Goal: Information Seeking & Learning: Learn about a topic

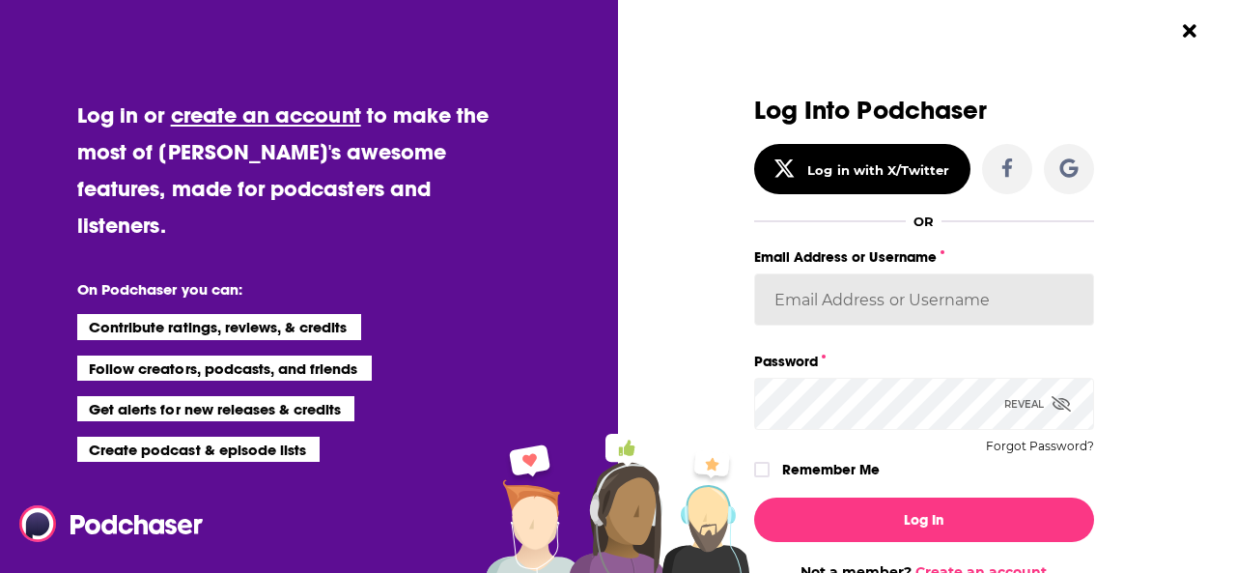
click at [873, 302] on input "Email Address or Username" at bounding box center [924, 299] width 340 height 52
click at [836, 309] on input "Email Address or Username" at bounding box center [924, 299] width 340 height 52
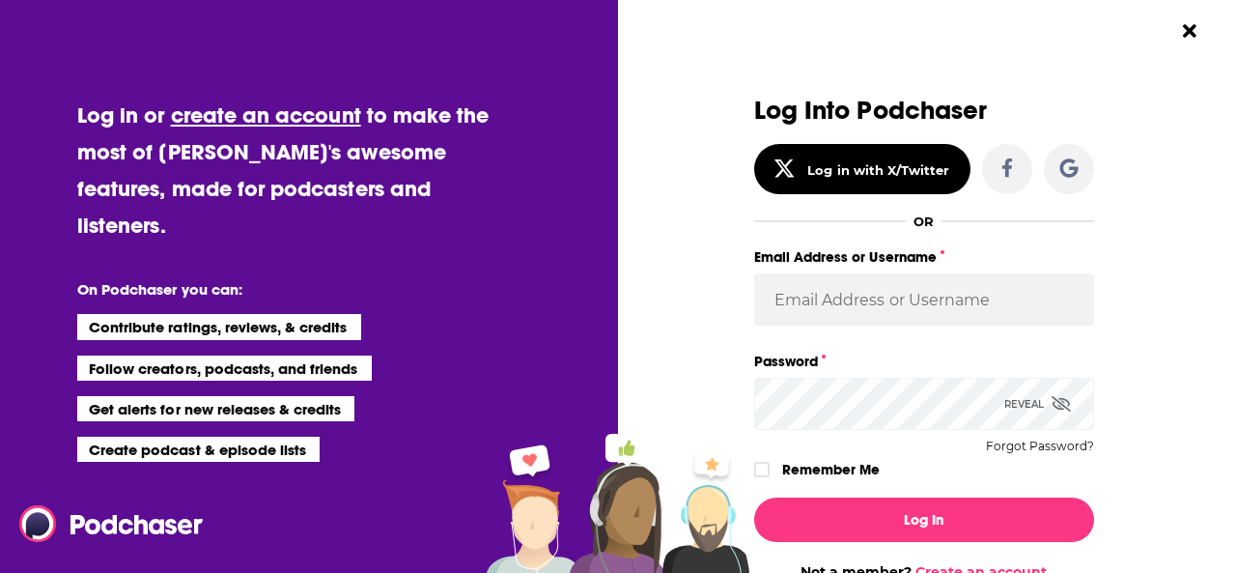
click at [1171, 296] on div "Log Into Podchaser Log in with X/Twitter OR Email Address or Username Password …" at bounding box center [932, 286] width 605 height 573
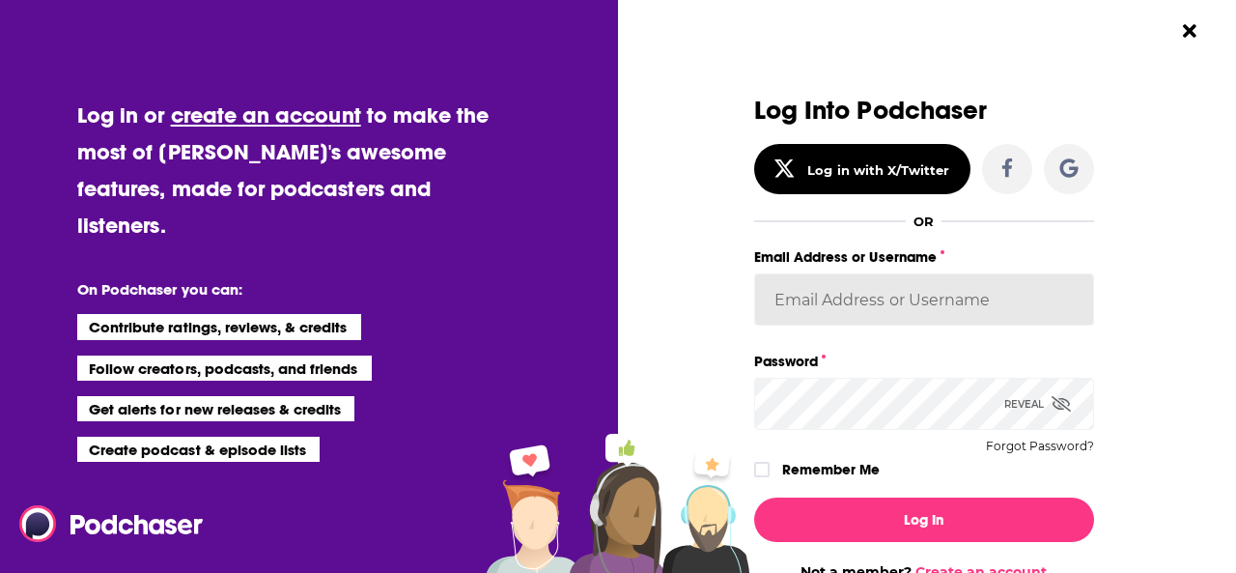
click at [821, 308] on input "Email Address or Username" at bounding box center [924, 299] width 340 height 52
paste input "mackenzie.resewehr@bursonglobal.com"
type input "mackenzie.resewehr@bursonglobal.com"
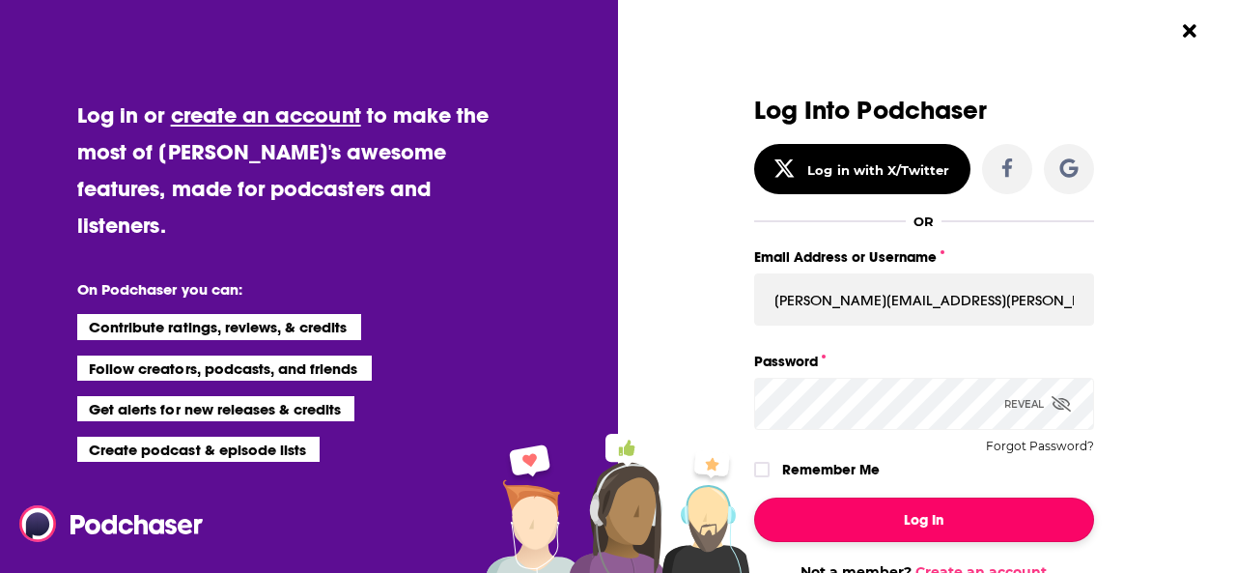
click at [940, 517] on button "Log In" at bounding box center [924, 519] width 340 height 44
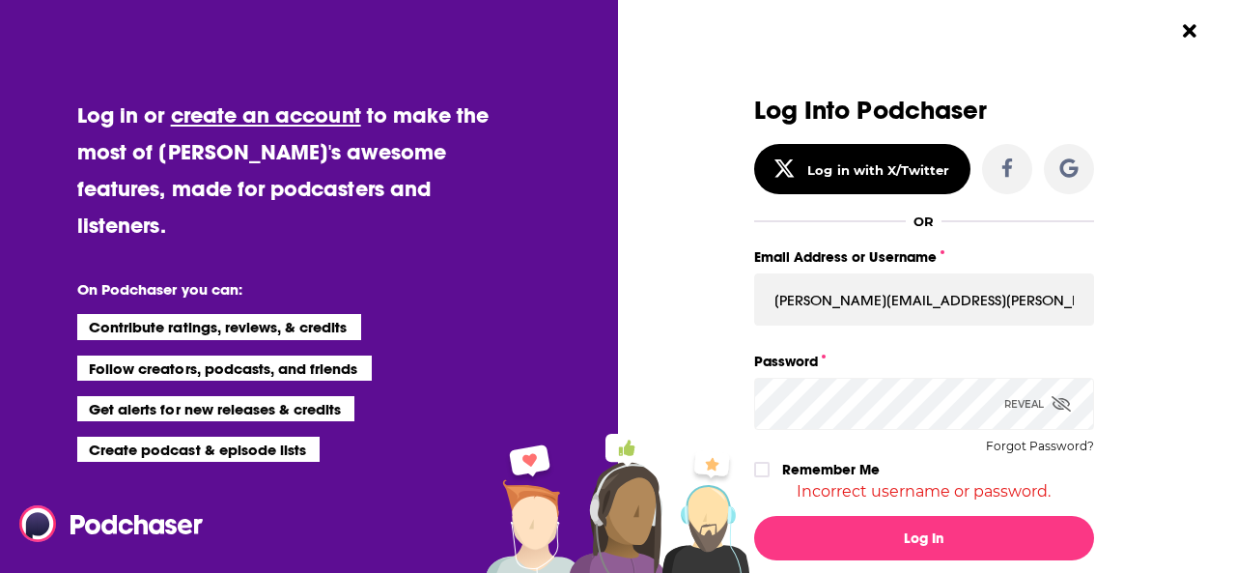
click at [1053, 401] on icon "Dialog" at bounding box center [1060, 403] width 19 height 15
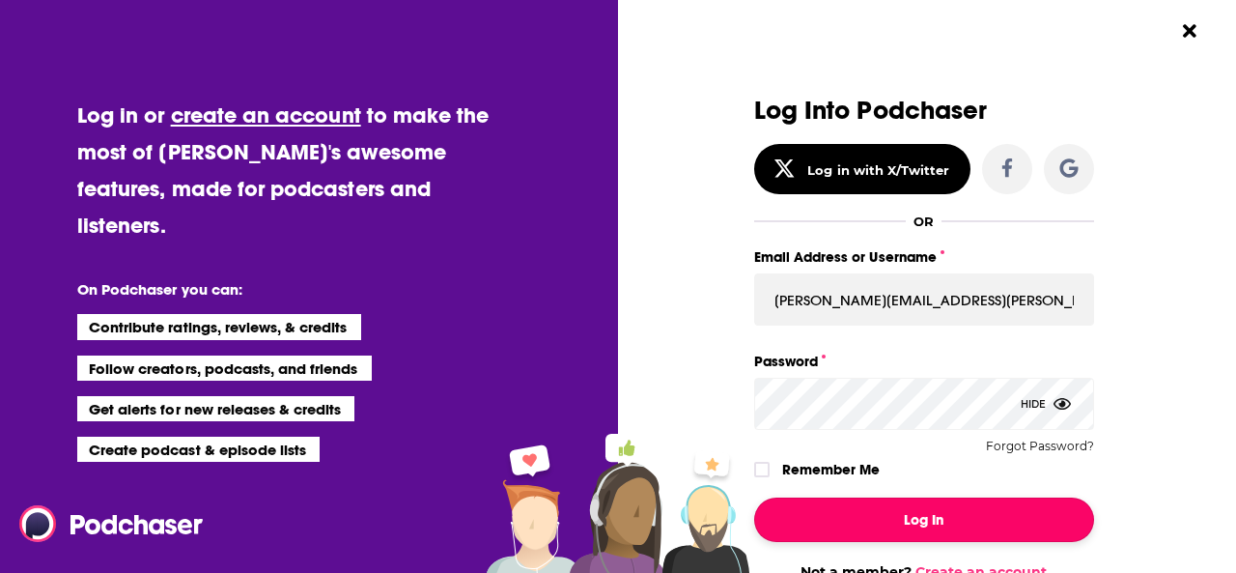
click at [909, 499] on button "Log In" at bounding box center [924, 519] width 340 height 44
click at [909, 499] on button "Dialog" at bounding box center [924, 519] width 340 height 44
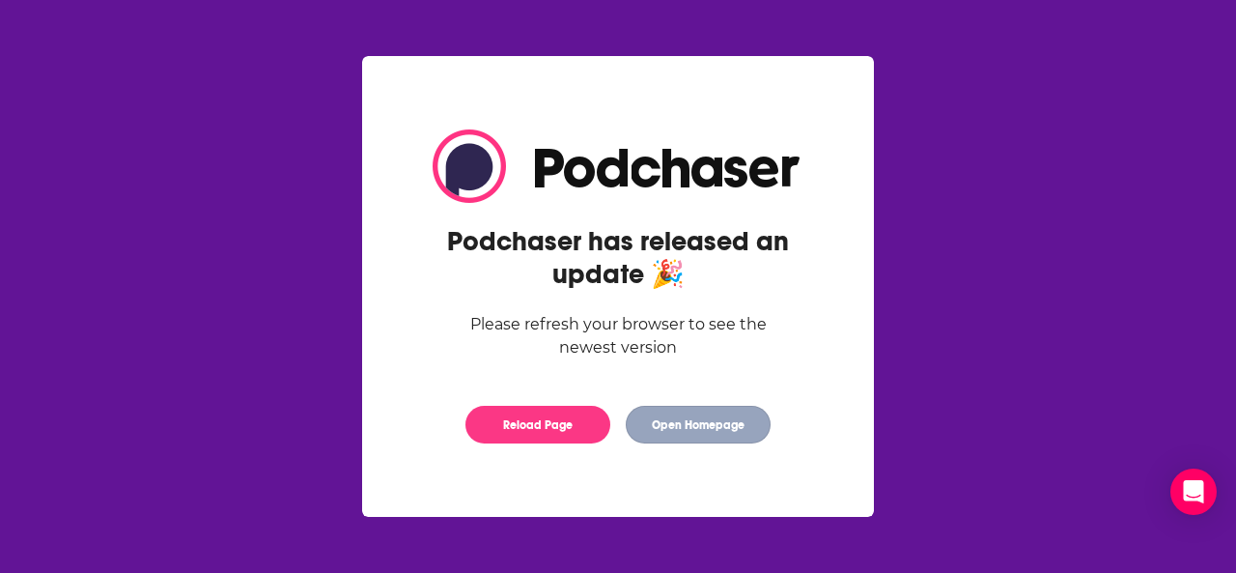
click at [691, 431] on button "Open Homepage" at bounding box center [698, 424] width 145 height 38
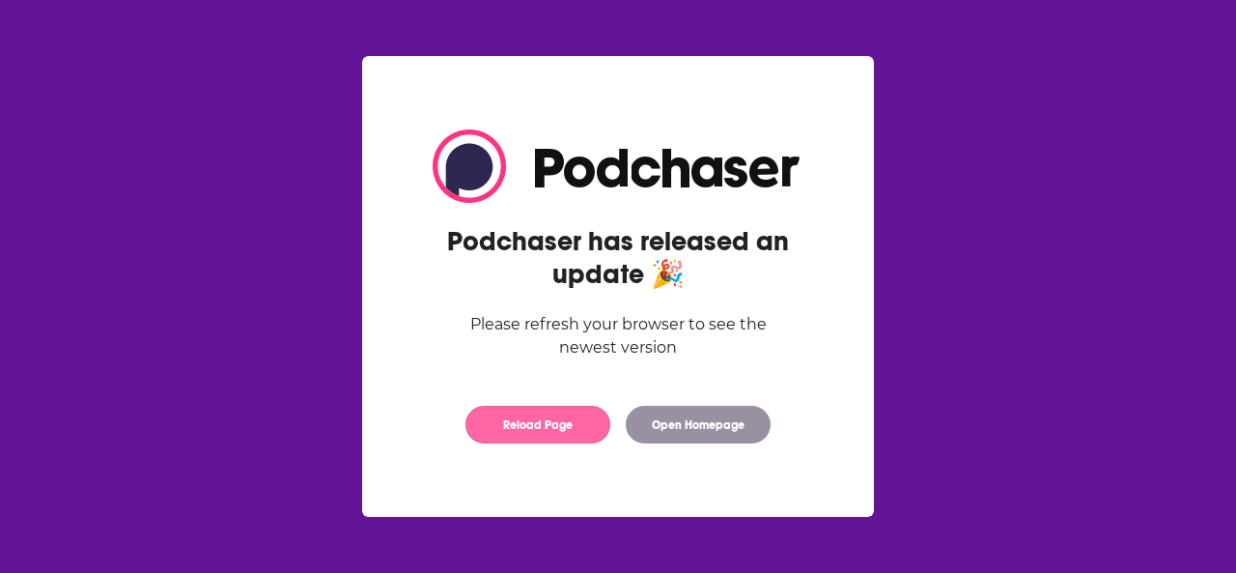
click at [553, 420] on button "Reload Page" at bounding box center [537, 424] width 145 height 38
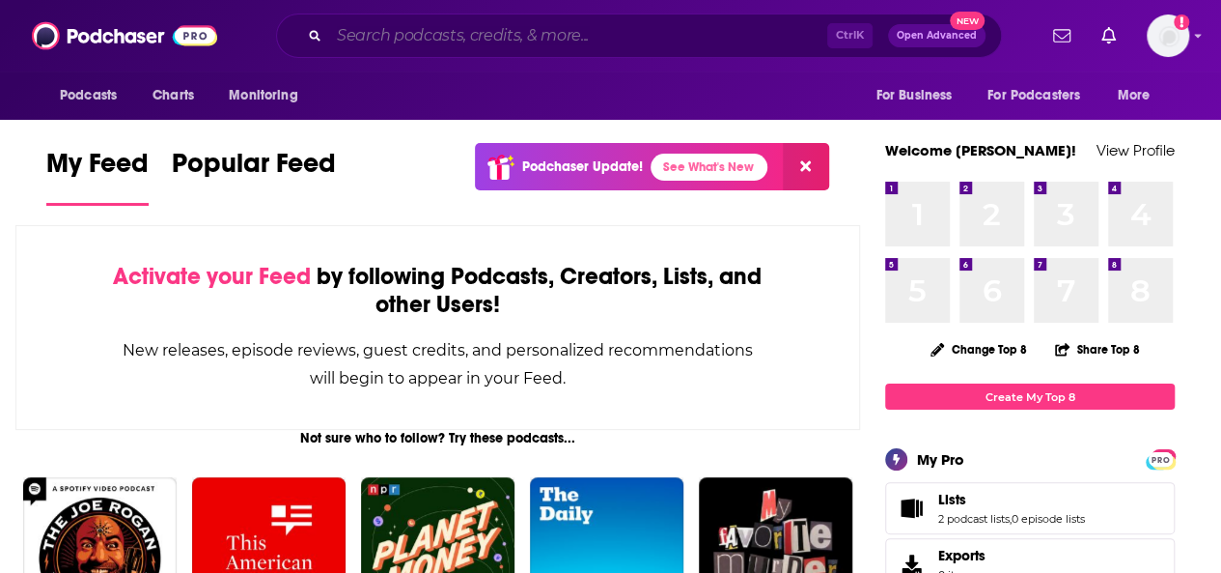
click at [457, 33] on input "Search podcasts, credits, & more..." at bounding box center [578, 35] width 498 height 31
click at [427, 35] on input "Search podcasts, credits, & more..." at bounding box center [578, 35] width 498 height 31
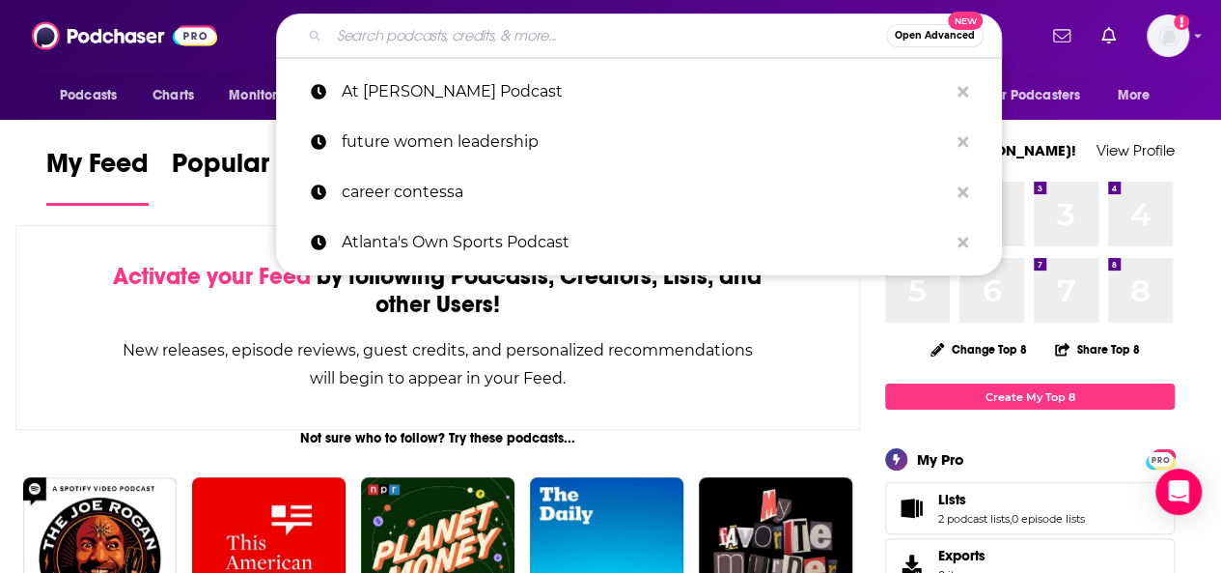
paste input "9 to 5ish with theSkimm"
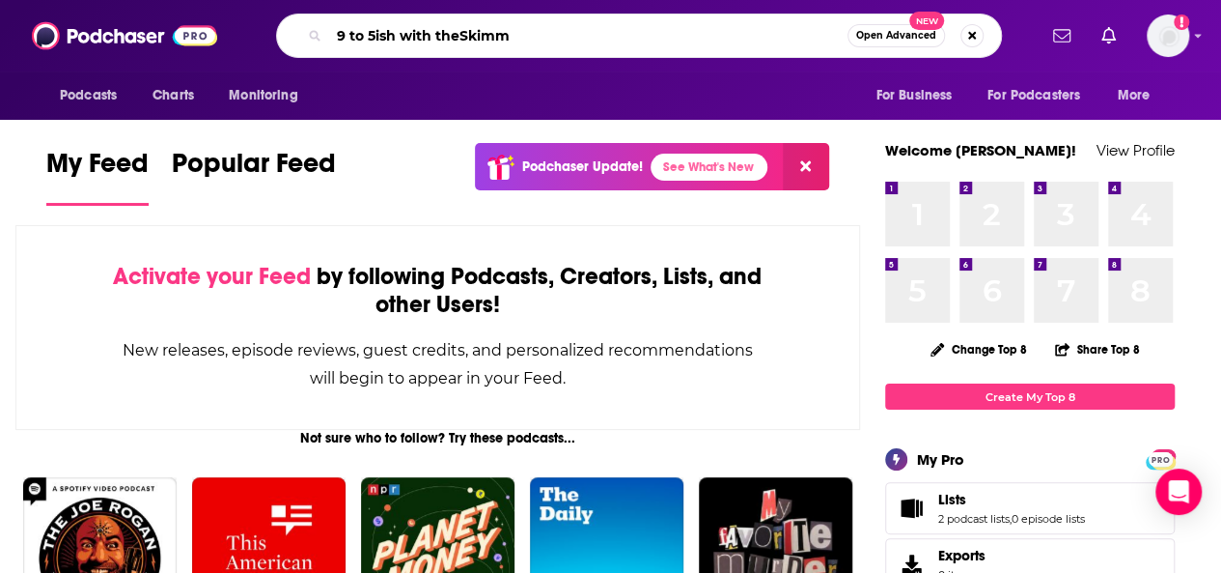
type input "9 to 5ish with theSkimm"
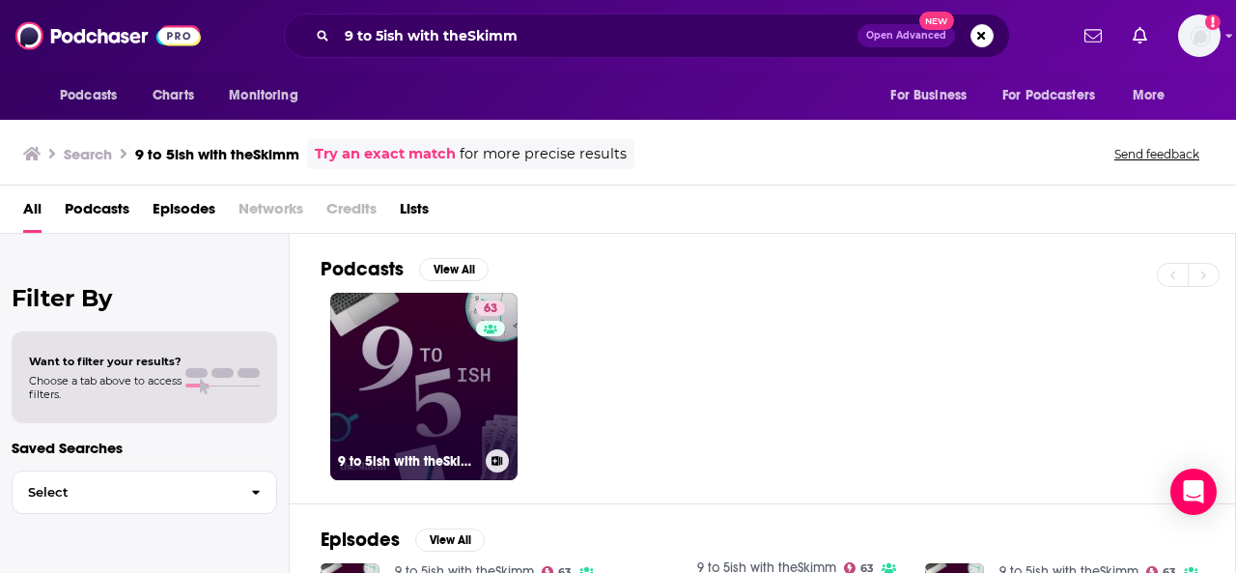
click at [433, 367] on link "63 9 to 5ish with theSkimm" at bounding box center [423, 386] width 187 height 187
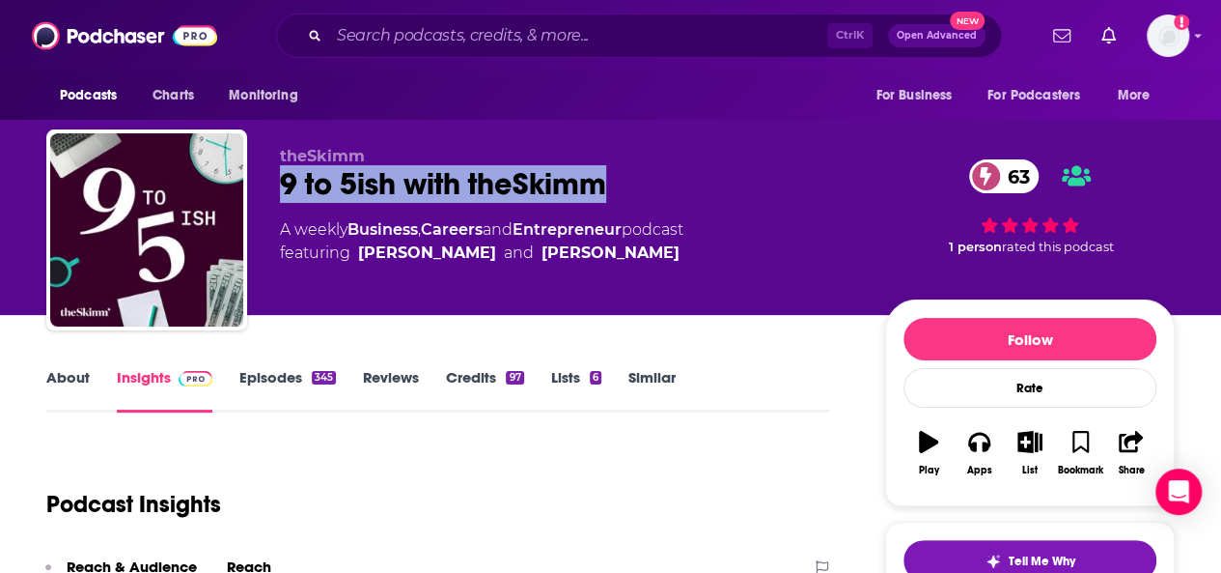
drag, startPoint x: 618, startPoint y: 181, endPoint x: 270, endPoint y: 167, distance: 347.8
click at [270, 167] on div "theSkimm 9 to 5ish with theSkimm 63 A weekly Business , Careers and Entrepreneu…" at bounding box center [610, 233] width 1129 height 209
copy h2 "9 to 5ish with theSkimm"
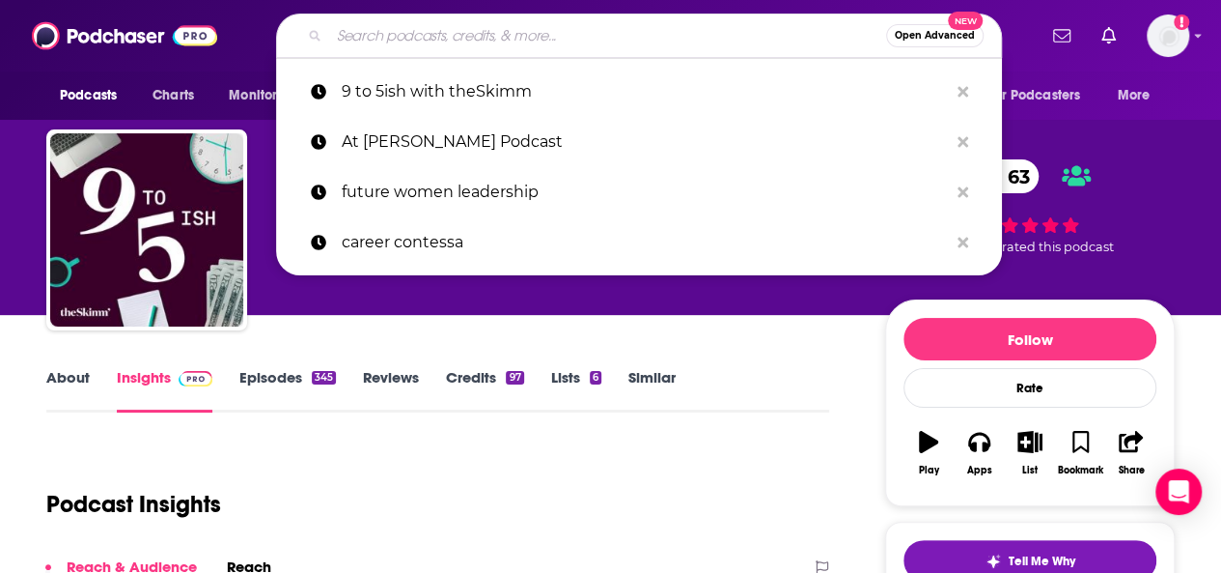
click at [392, 43] on input "Search podcasts, credits, & more..." at bounding box center [607, 35] width 557 height 31
paste input "Coaching for Leaders"
type input "Coaching for Leaders"
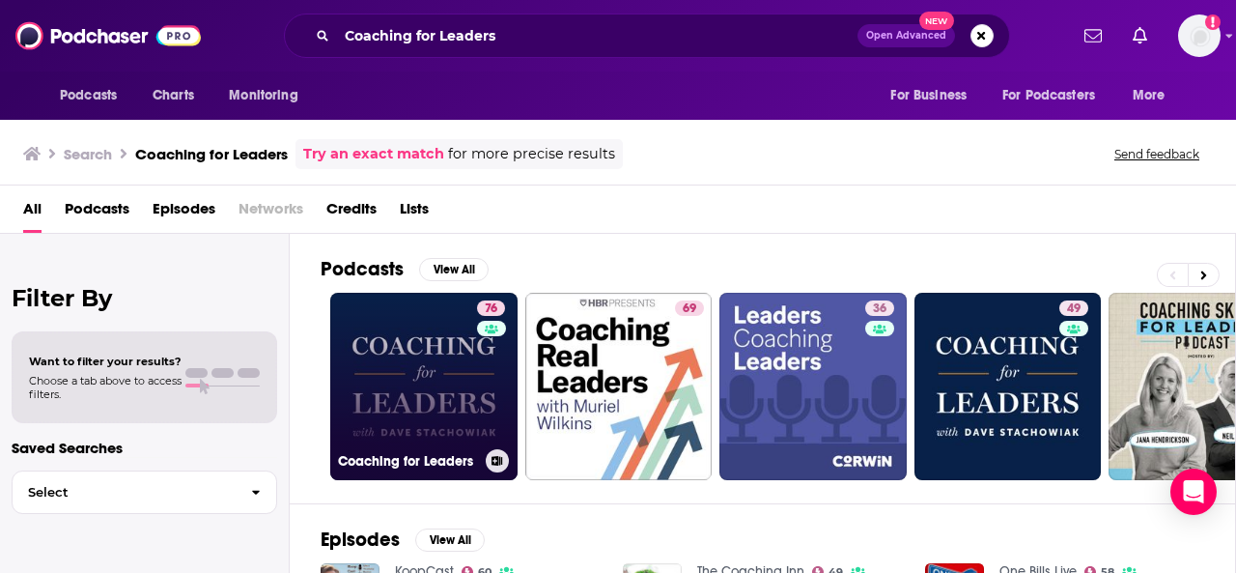
click at [415, 353] on link "76 Coaching for Leaders" at bounding box center [423, 386] width 187 height 187
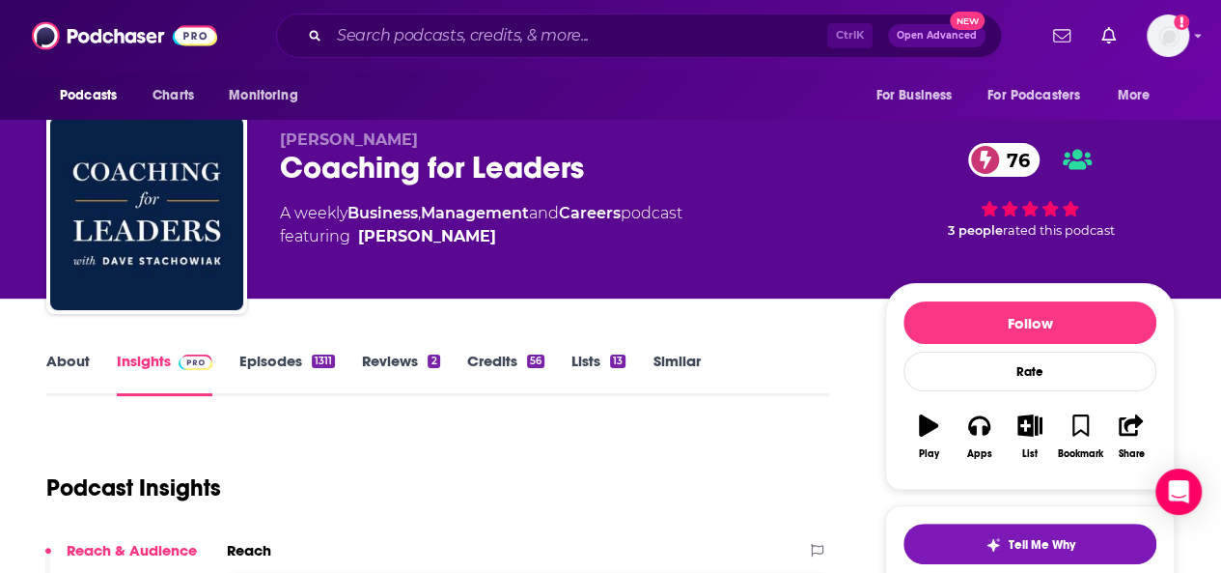
scroll to position [15, 0]
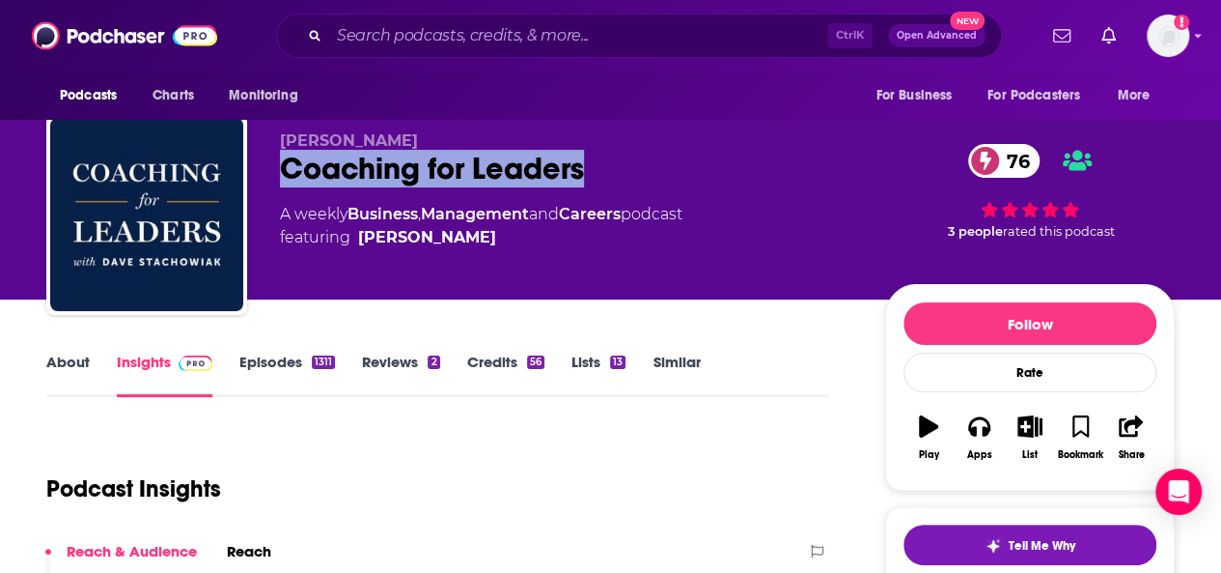
drag, startPoint x: 596, startPoint y: 171, endPoint x: 281, endPoint y: 160, distance: 314.9
click at [281, 160] on div "Coaching for Leaders 76" at bounding box center [567, 169] width 574 height 38
copy h2 "Coaching for Leaders"
click at [624, 161] on div "Coaching for Leaders 76" at bounding box center [567, 169] width 574 height 38
drag, startPoint x: 592, startPoint y: 162, endPoint x: 266, endPoint y: 165, distance: 326.3
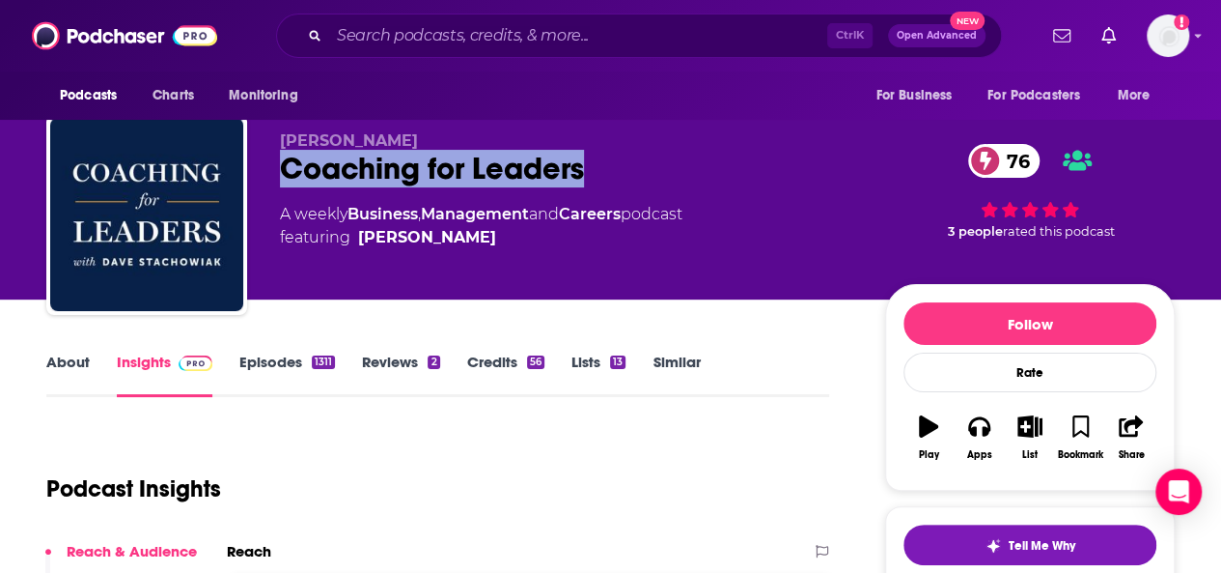
click at [266, 165] on div "Dave Stachowiak Coaching for Leaders 76 A weekly Business , Management and Care…" at bounding box center [610, 218] width 1129 height 209
copy h2 "Coaching for Leaders"
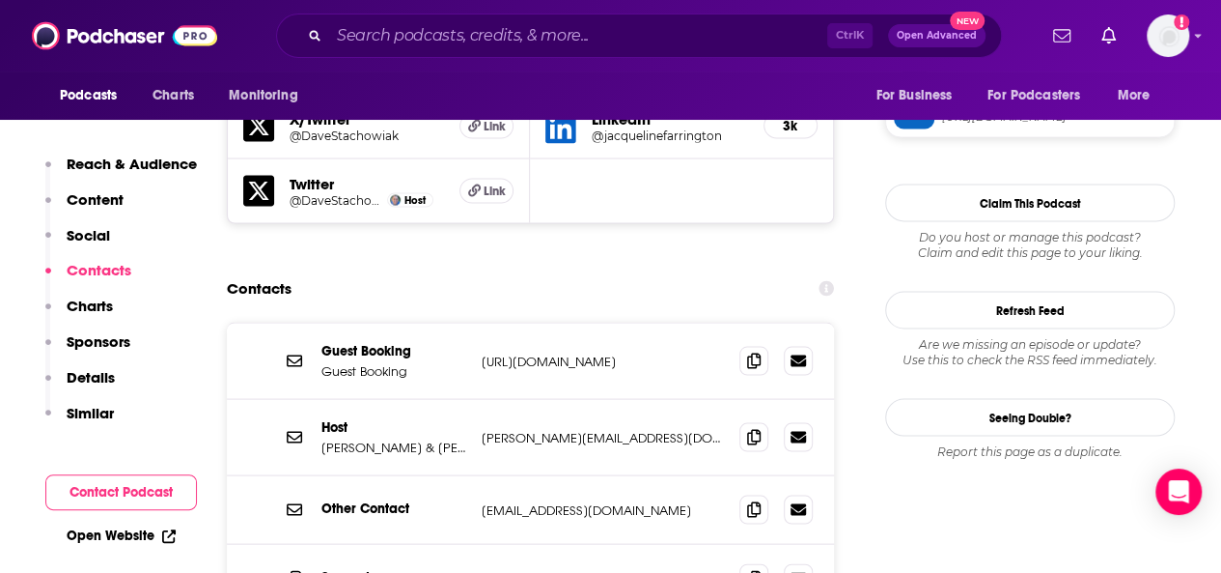
scroll to position [1728, 0]
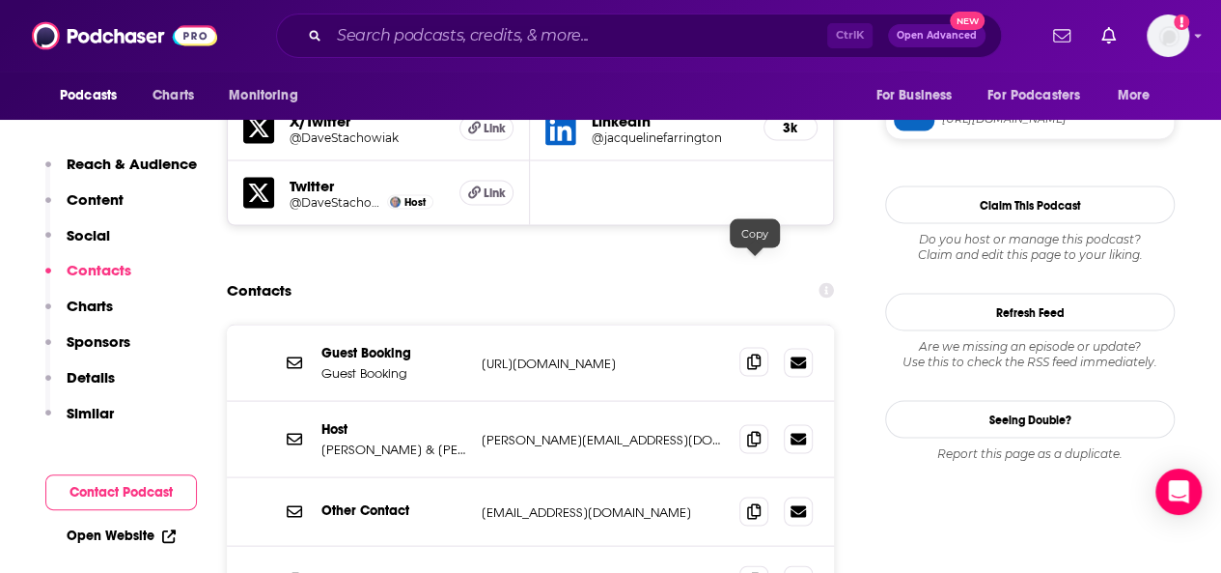
click at [754, 353] on icon at bounding box center [754, 360] width 14 height 15
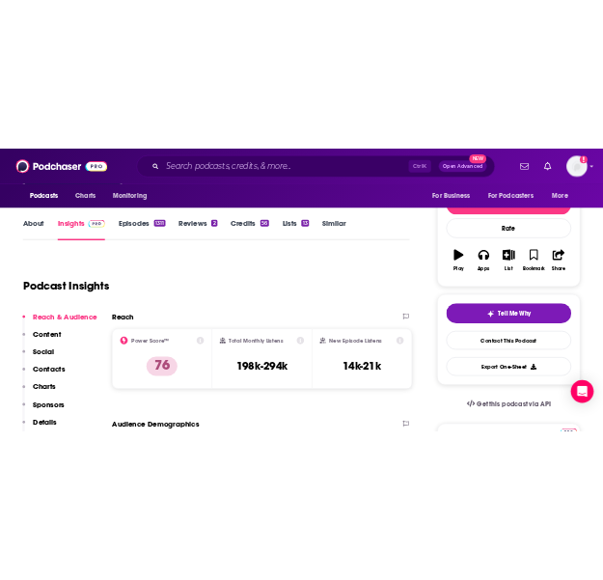
scroll to position [227, 0]
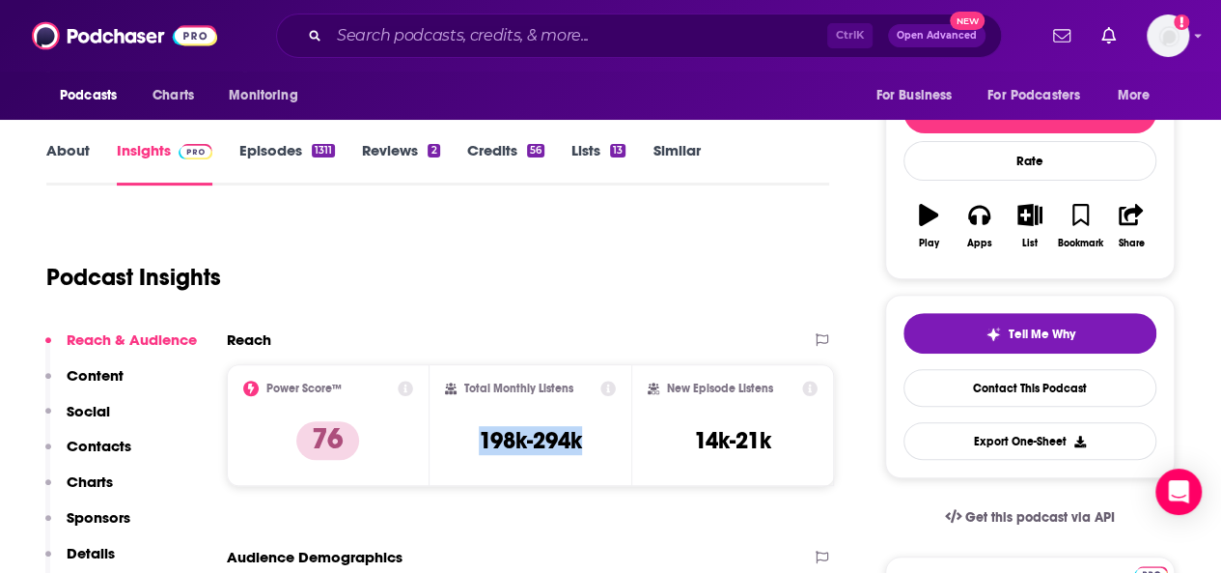
drag, startPoint x: 480, startPoint y: 433, endPoint x: 593, endPoint y: 439, distance: 113.1
click at [593, 439] on div "Total Monthly Listens 198k-294k" at bounding box center [531, 424] width 172 height 89
copy h3 "198k-294k"
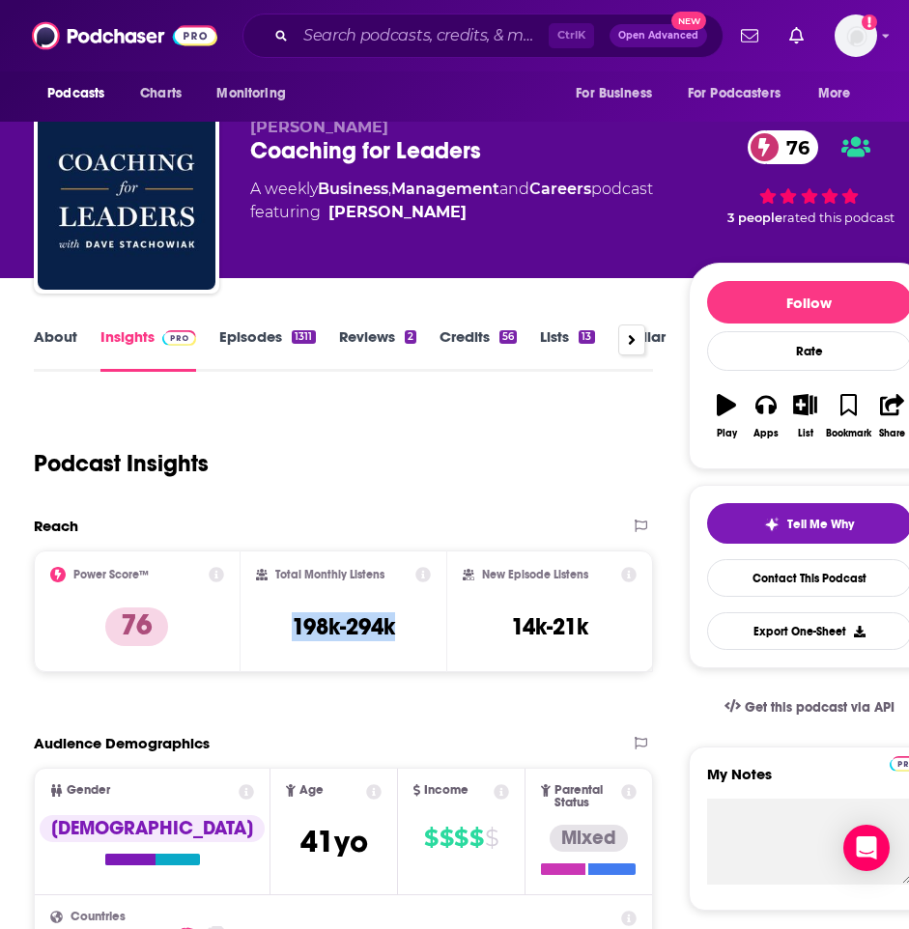
scroll to position [20, 0]
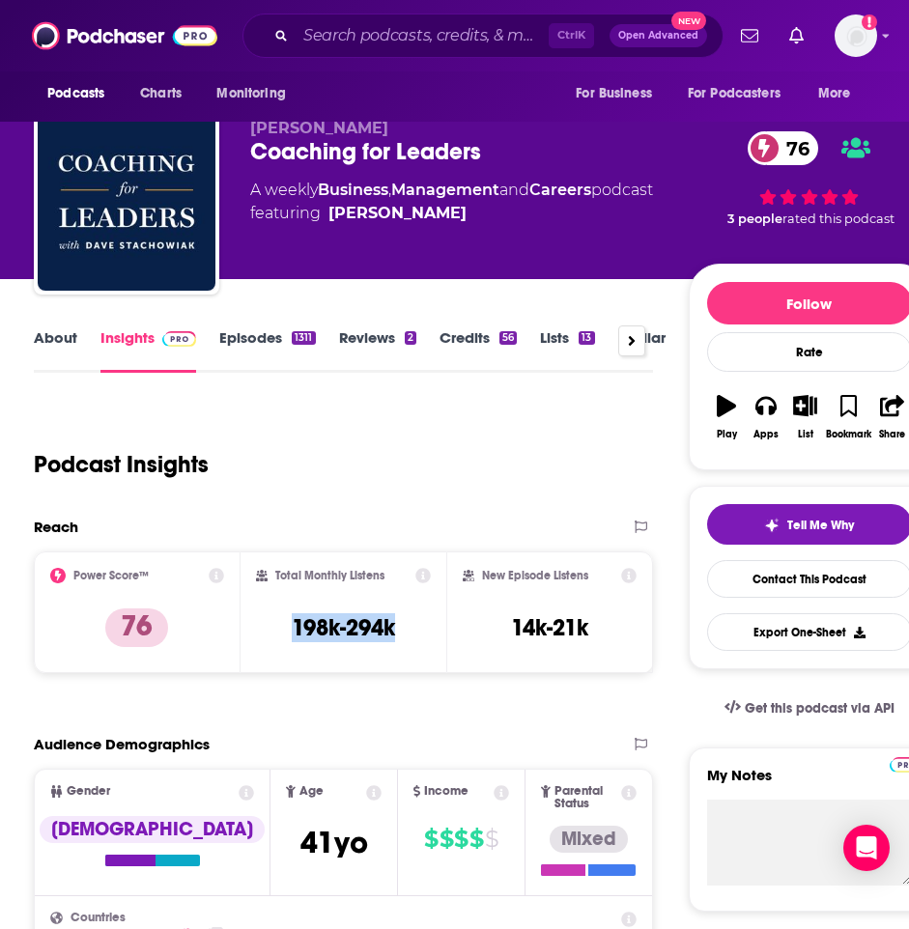
click at [68, 335] on link "About" at bounding box center [55, 350] width 43 height 44
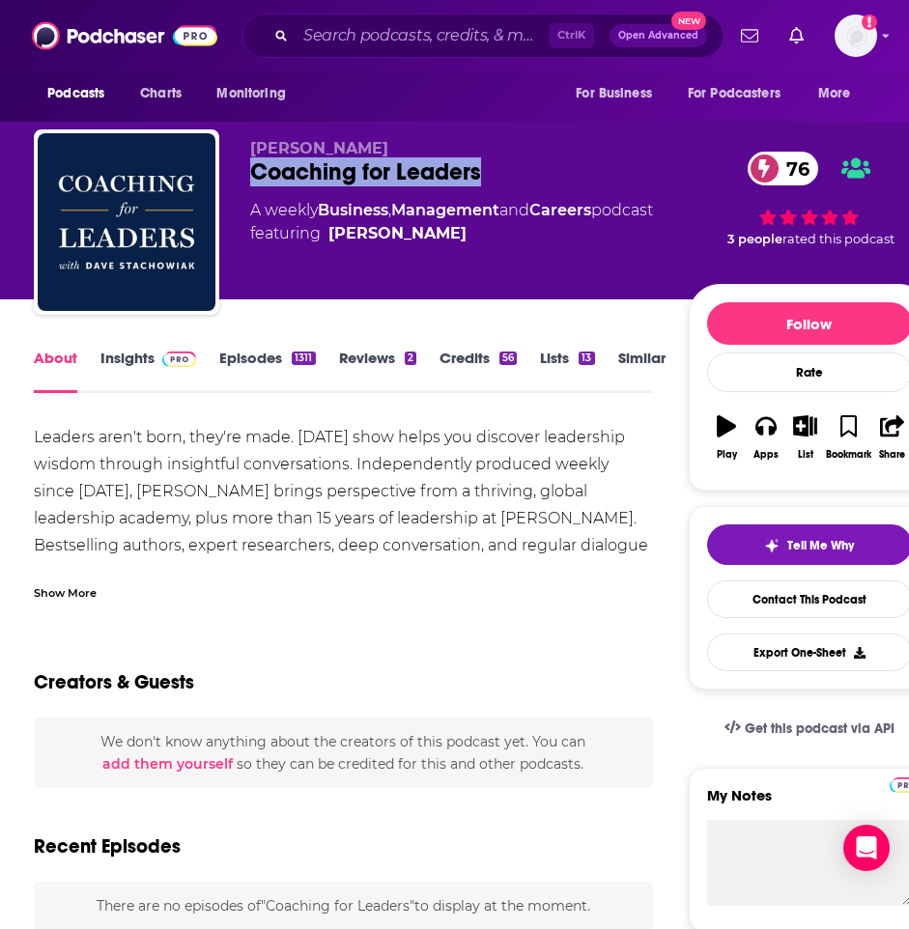
drag, startPoint x: 495, startPoint y: 171, endPoint x: 254, endPoint y: 172, distance: 241.4
click at [254, 172] on div "Coaching for Leaders 76" at bounding box center [468, 171] width 437 height 29
copy h1 "Coaching for Leaders"
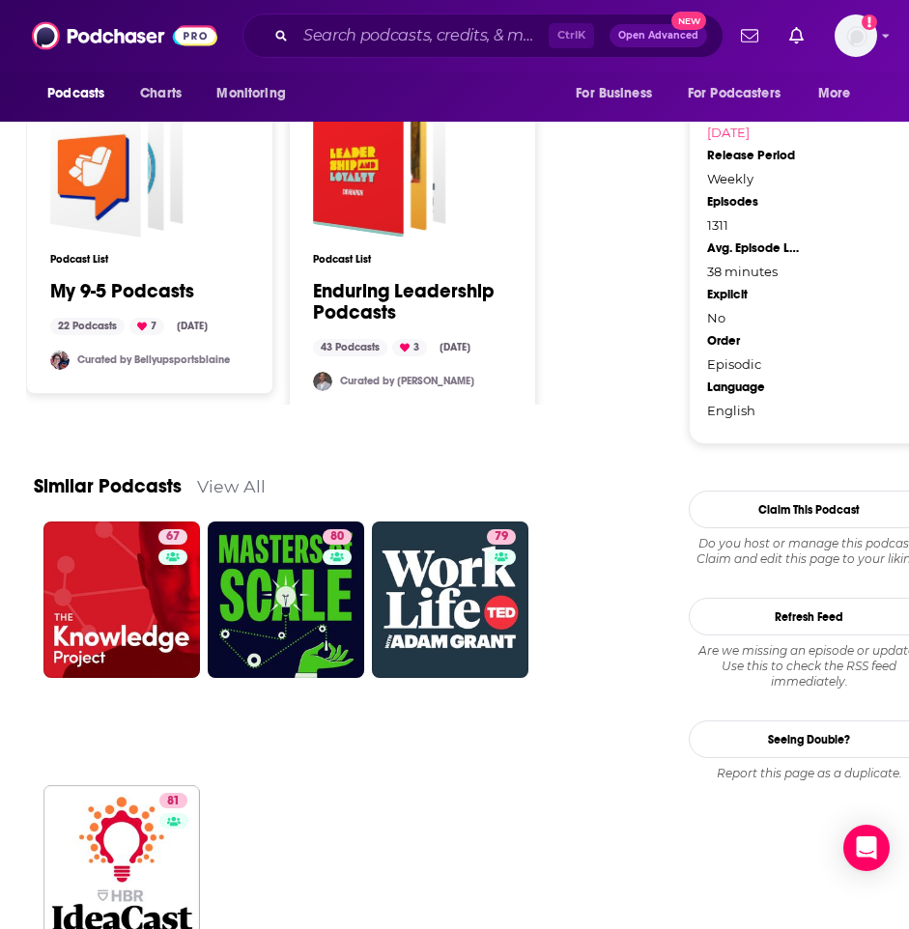
scroll to position [1994, 0]
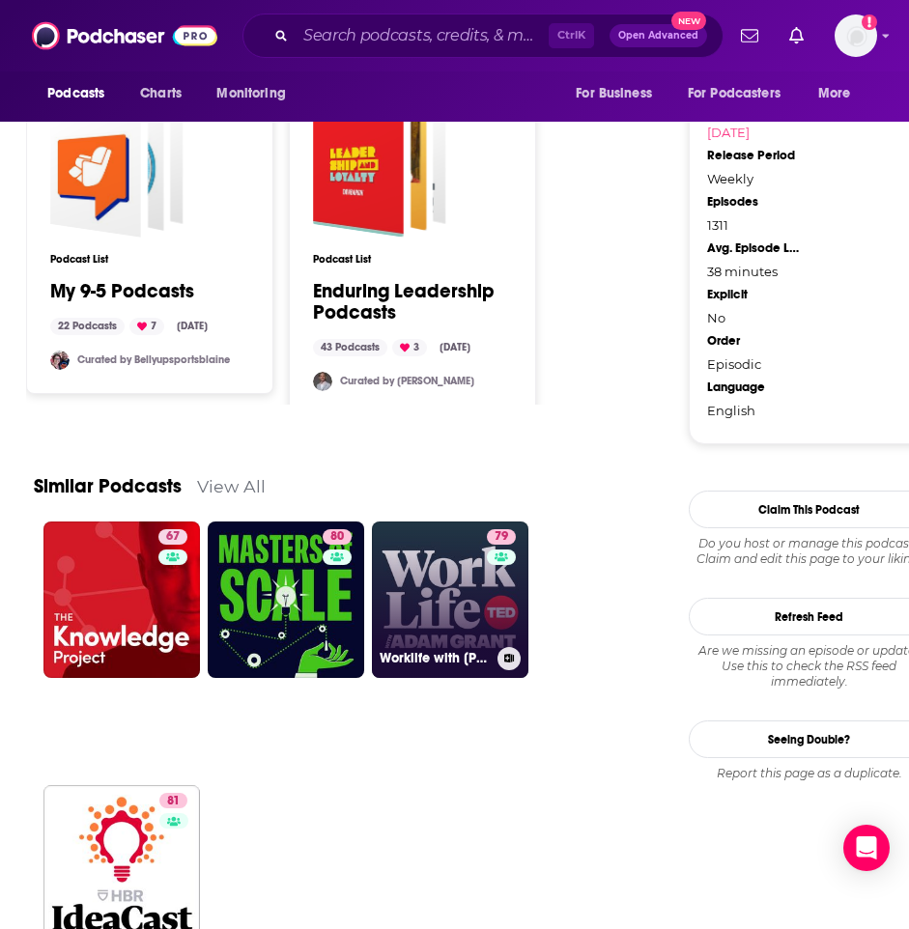
click at [424, 572] on link "79 Worklife with Adam Grant" at bounding box center [450, 599] width 156 height 156
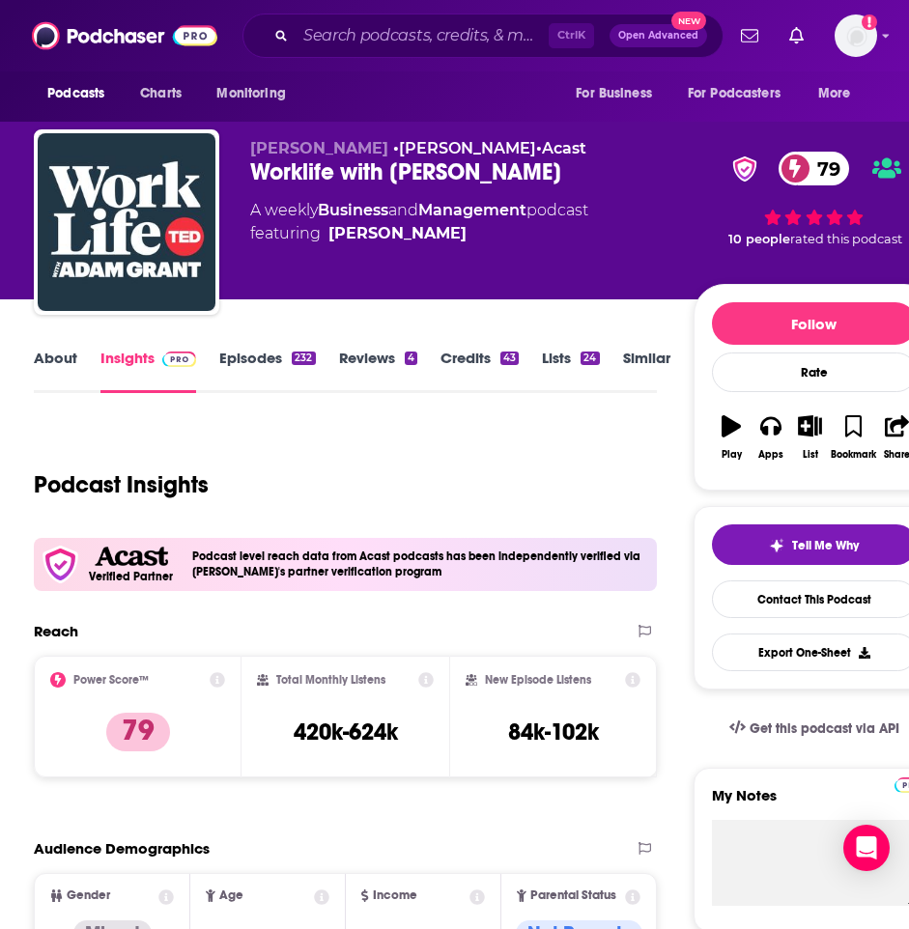
click at [49, 371] on link "About" at bounding box center [55, 371] width 43 height 44
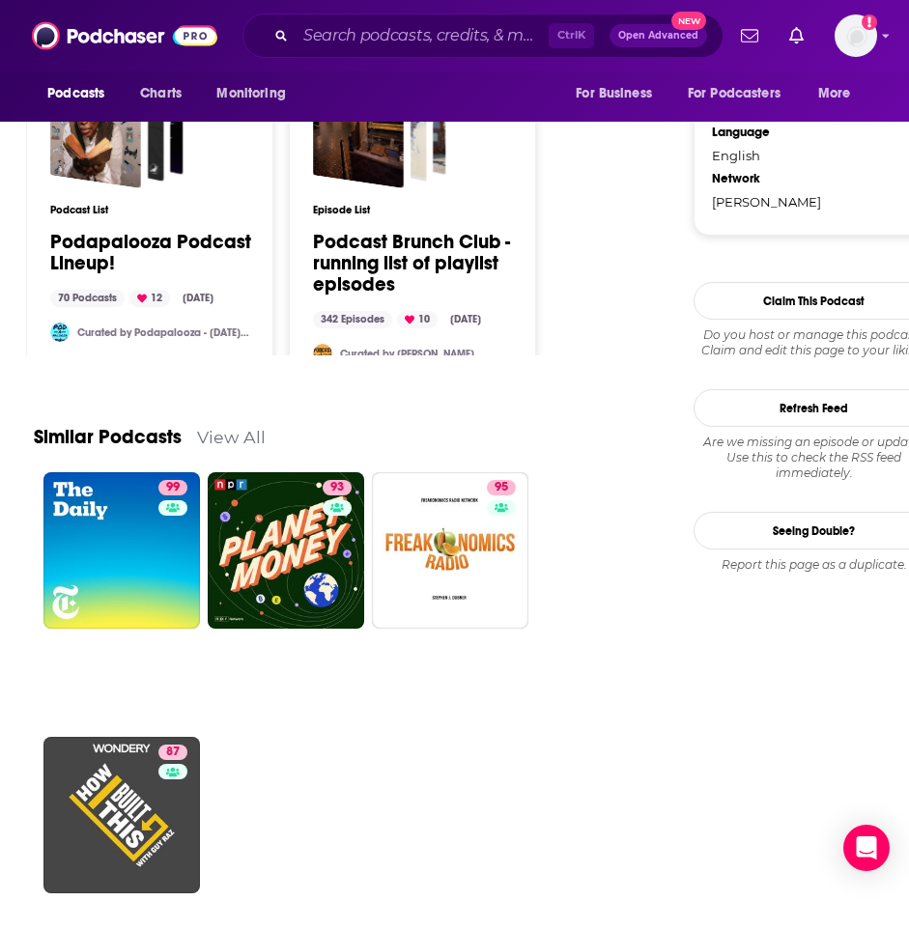
scroll to position [2566, 0]
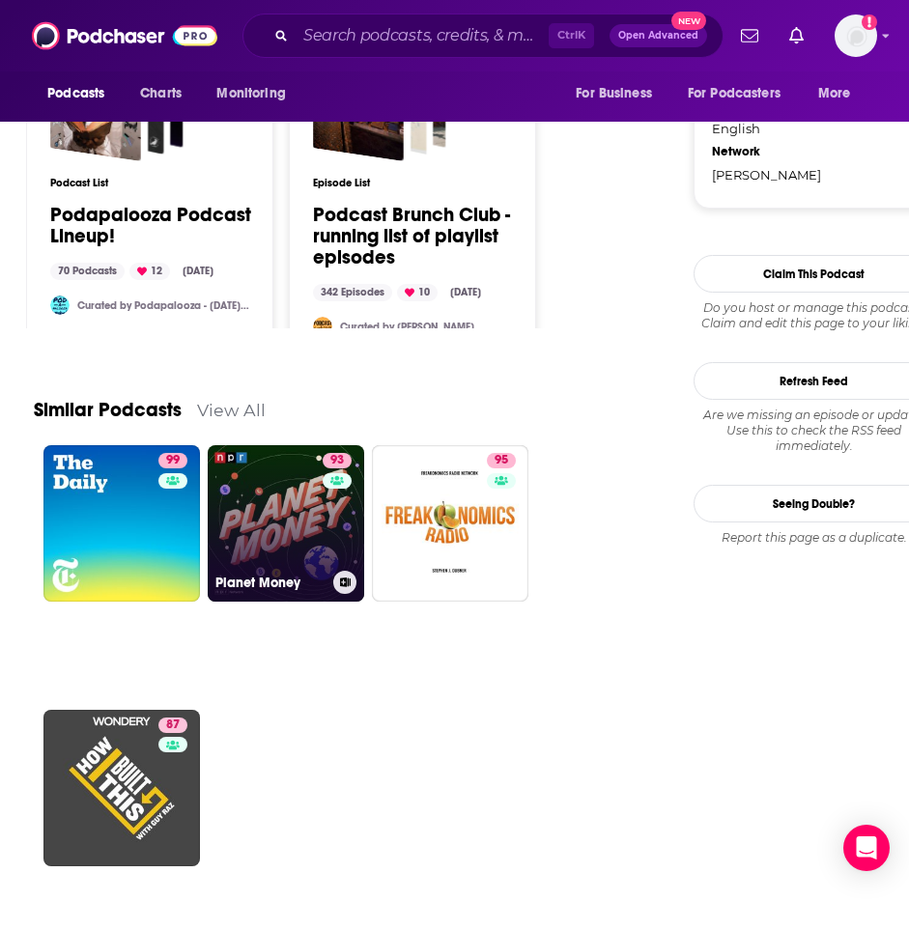
click at [281, 496] on link "93 Planet Money" at bounding box center [286, 523] width 156 height 156
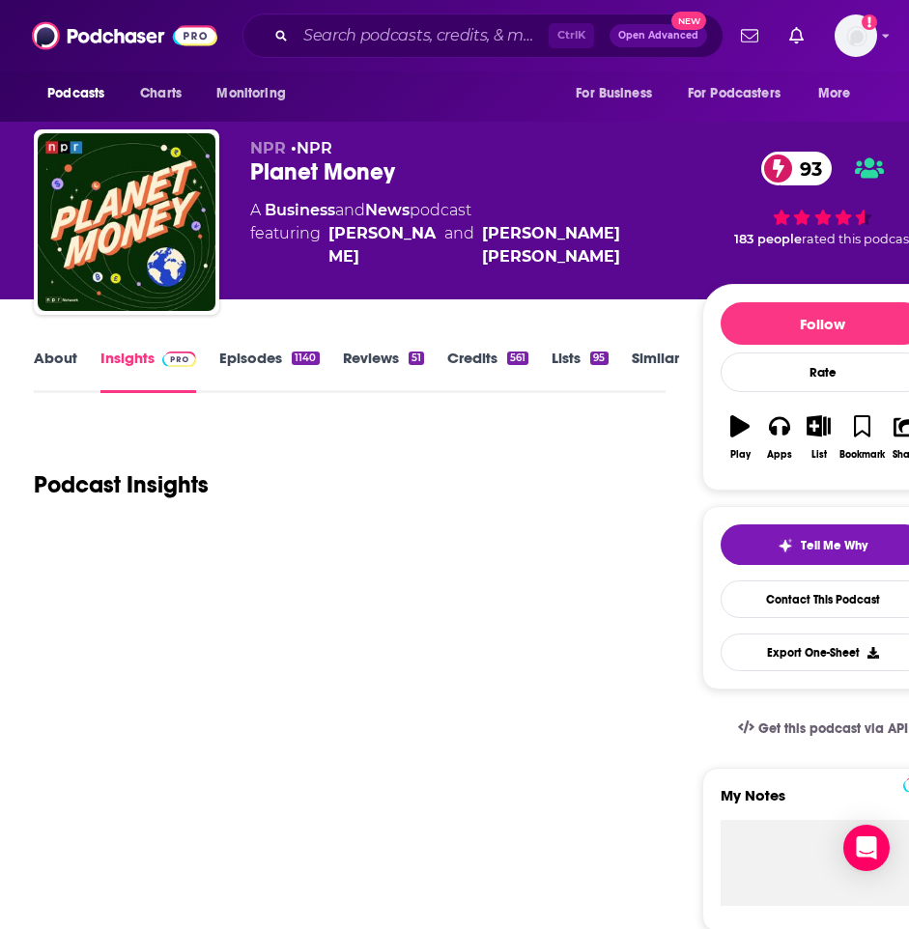
click at [277, 374] on link "Episodes 1140" at bounding box center [268, 371] width 99 height 44
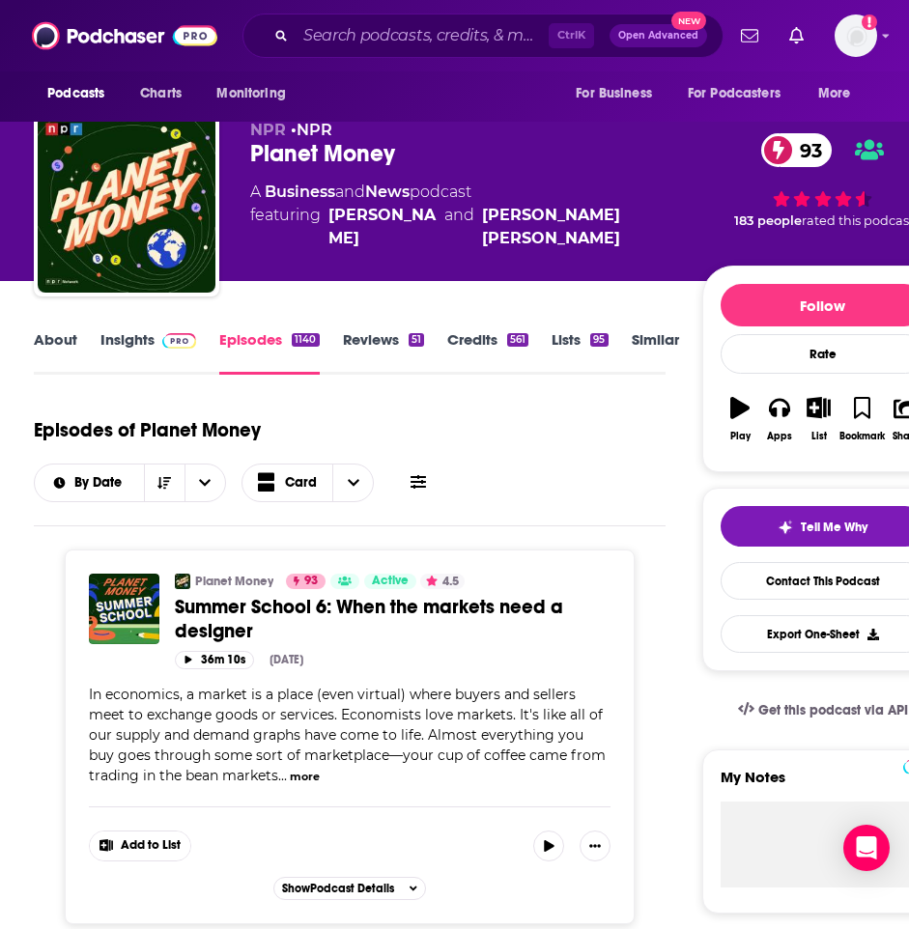
scroll to position [17, 0]
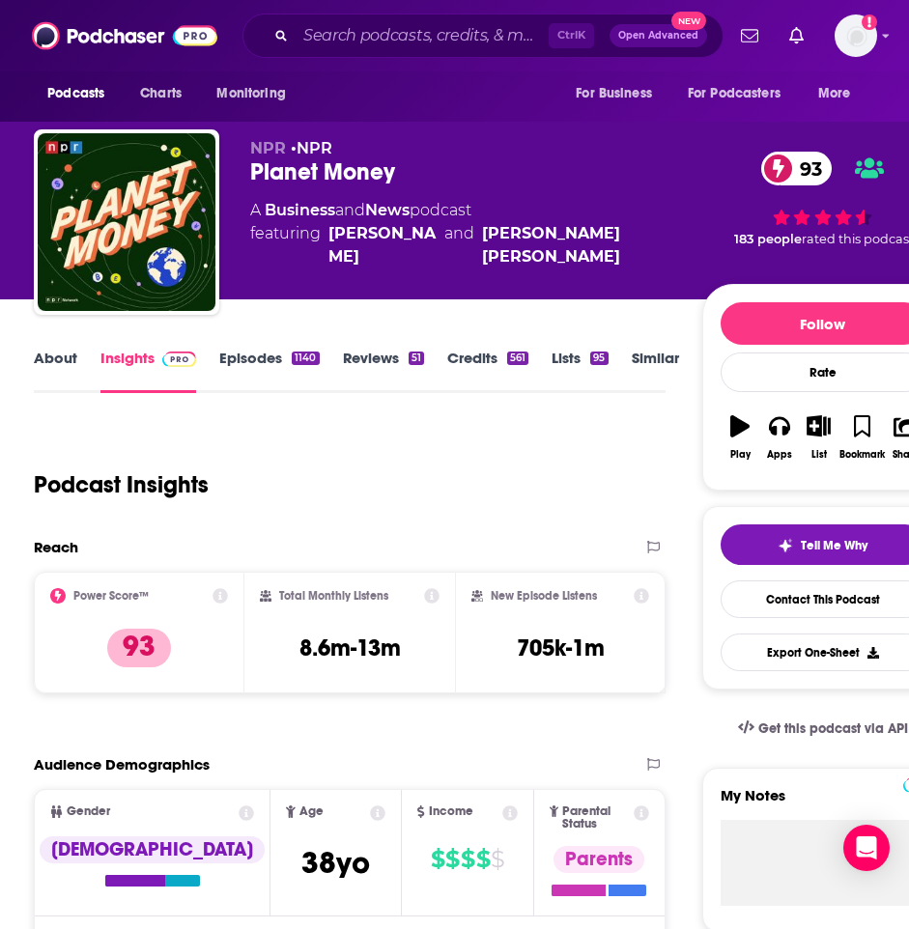
click at [358, 51] on div "Ctrl K Open Advanced New" at bounding box center [482, 36] width 481 height 44
click at [337, 32] on input "Search podcasts, credits, & more..." at bounding box center [421, 35] width 253 height 31
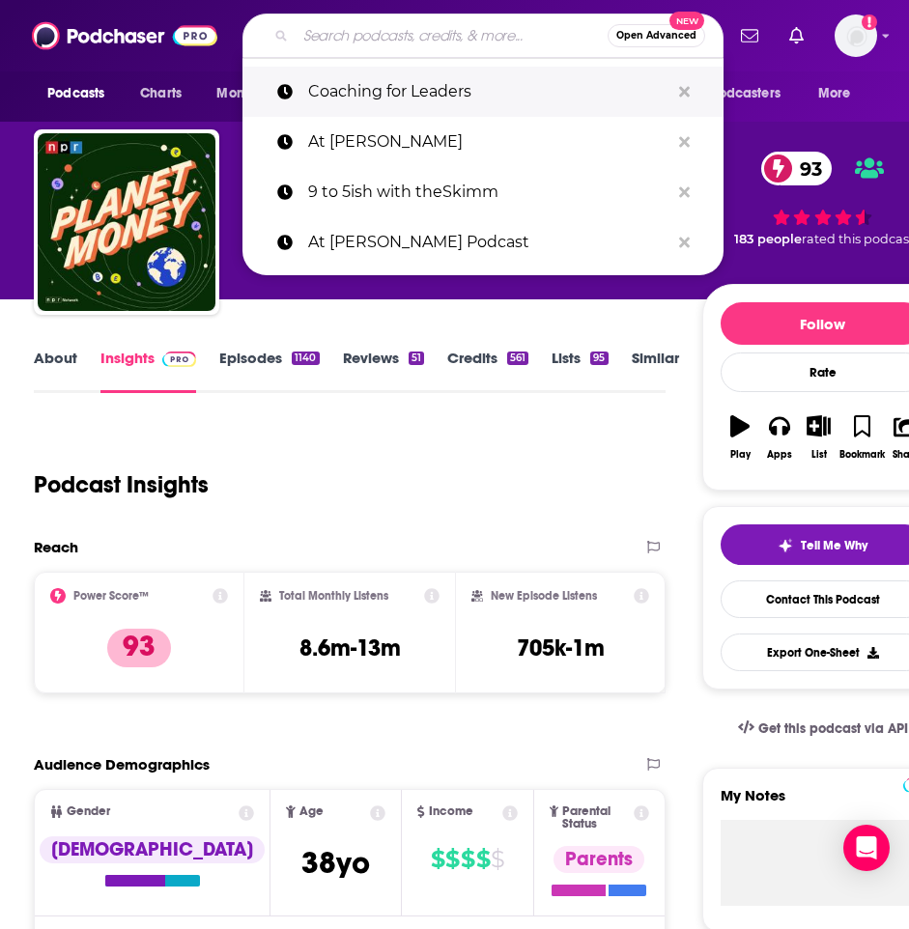
paste input "9 to 5ish with theSkimm"
type input "9 to 5ish with theSkimm"
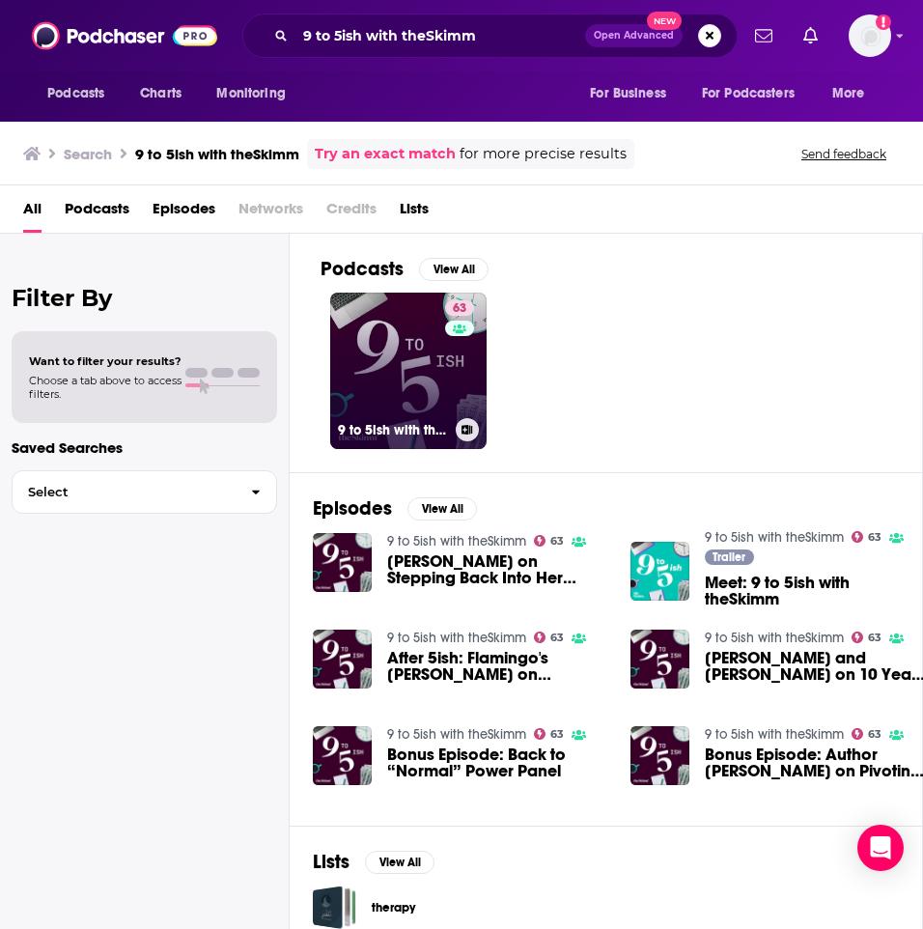
click at [382, 346] on link "63 9 to 5ish with theSkimm" at bounding box center [408, 371] width 156 height 156
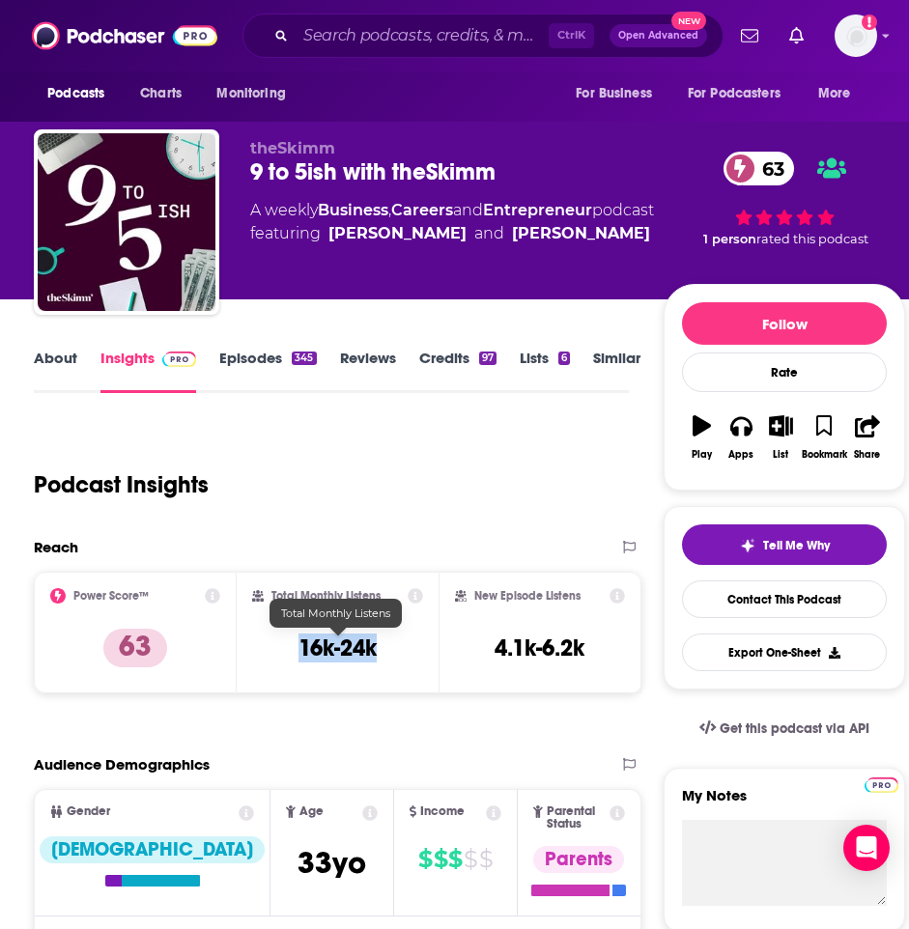
drag, startPoint x: 294, startPoint y: 644, endPoint x: 406, endPoint y: 646, distance: 113.0
click at [406, 572] on div "Total Monthly Listens 16k-24k" at bounding box center [338, 632] width 172 height 89
copy h3 "16k-24k"
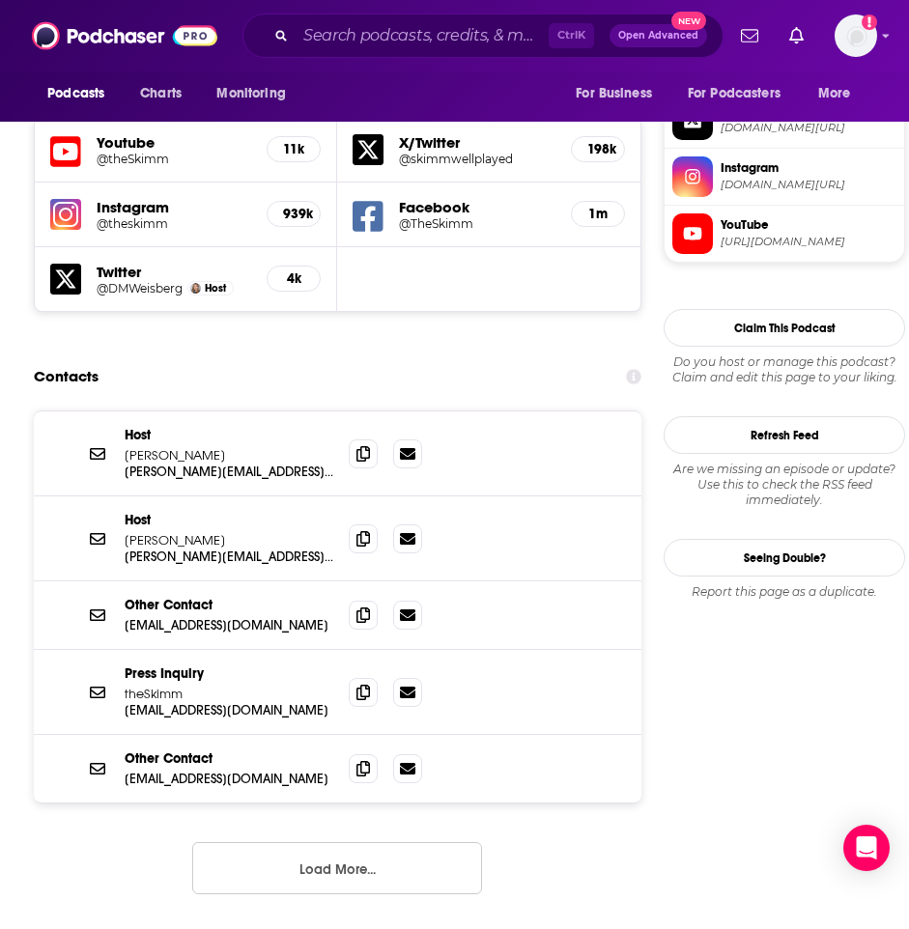
scroll to position [1710, 0]
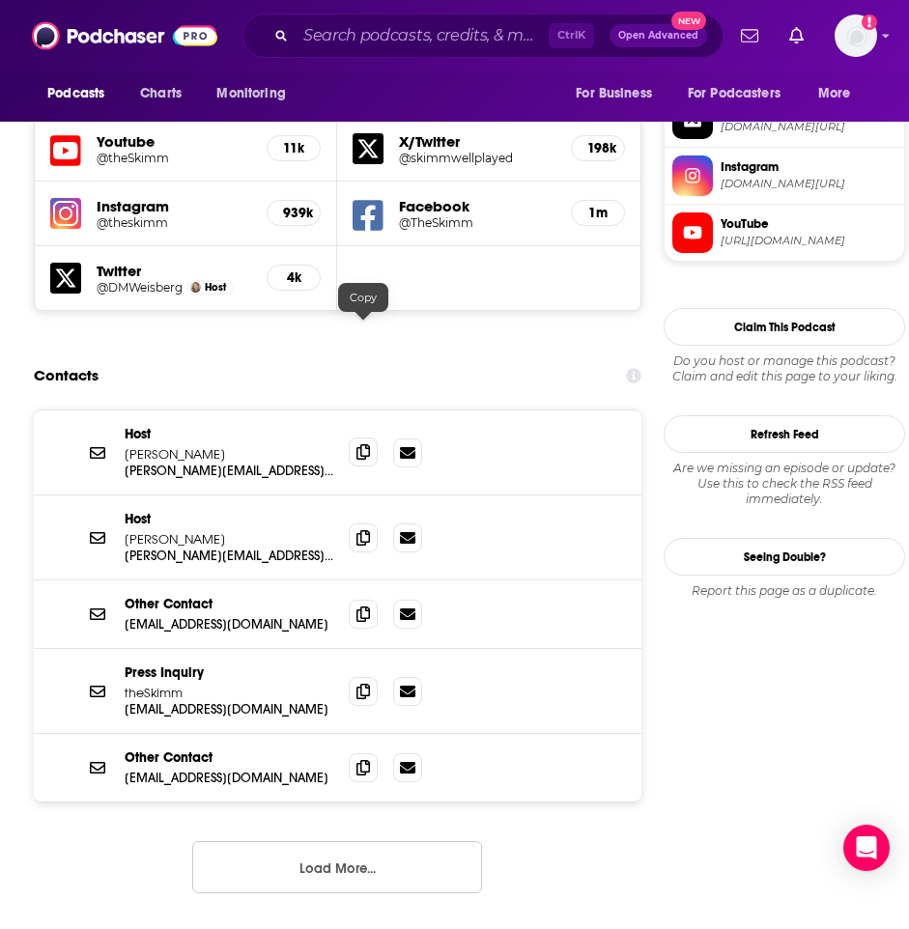
click at [366, 444] on icon at bounding box center [363, 451] width 14 height 15
click at [371, 522] on span at bounding box center [363, 536] width 29 height 29
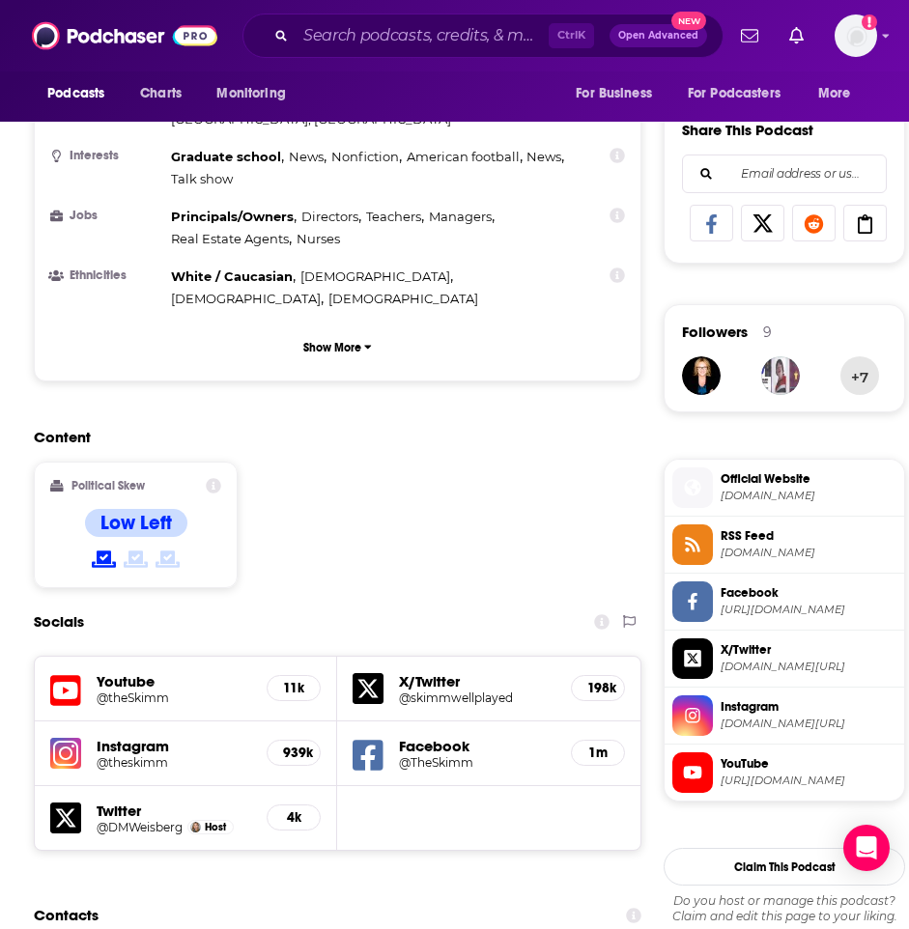
scroll to position [913, 0]
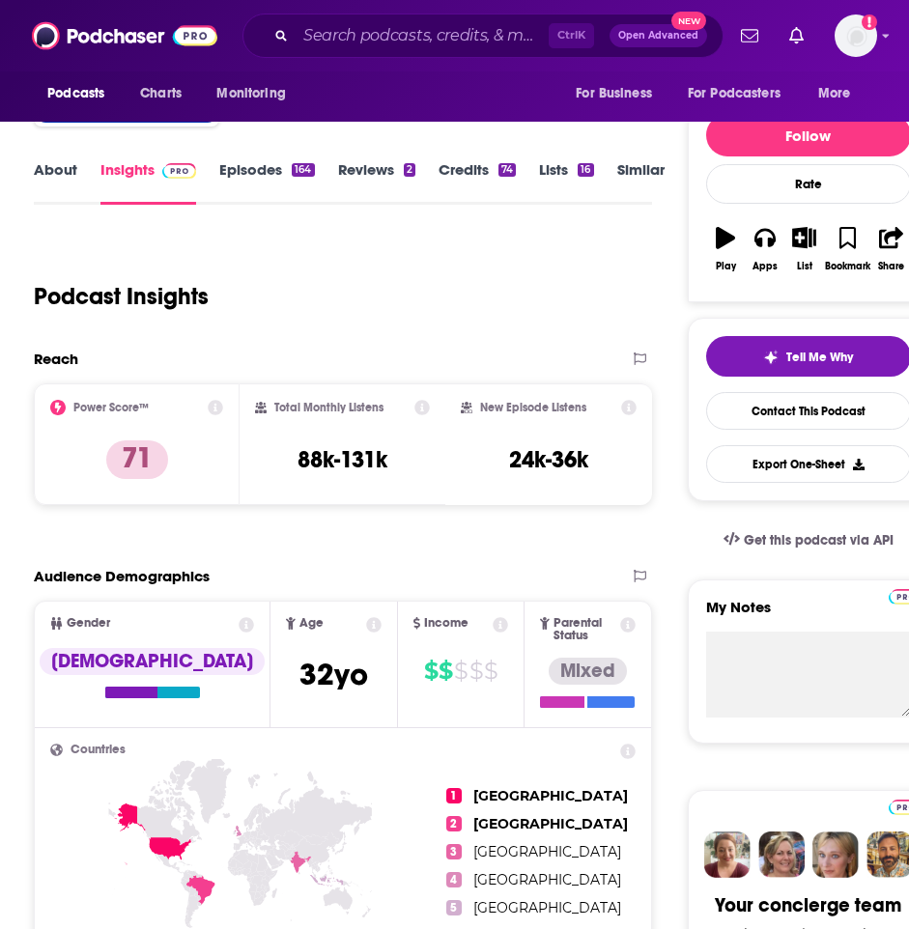
scroll to position [189, 0]
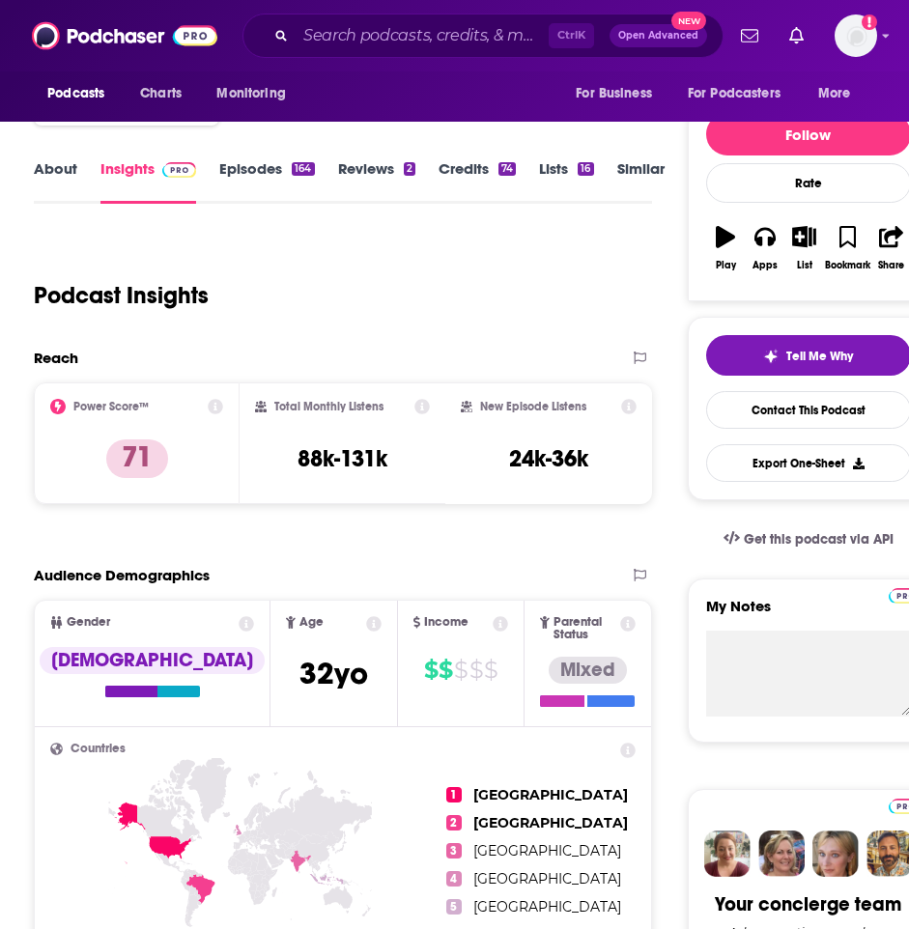
click at [283, 172] on link "Episodes 164" at bounding box center [266, 181] width 95 height 44
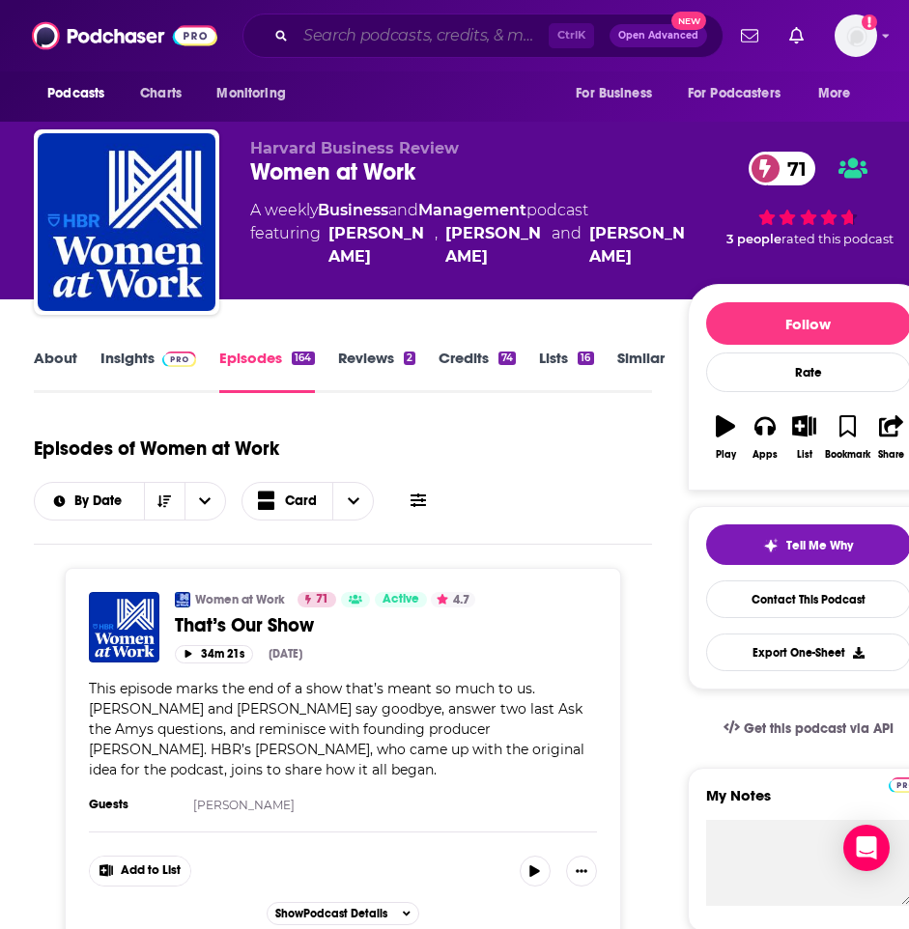
click at [406, 42] on input "Search podcasts, credits, & more..." at bounding box center [421, 35] width 253 height 31
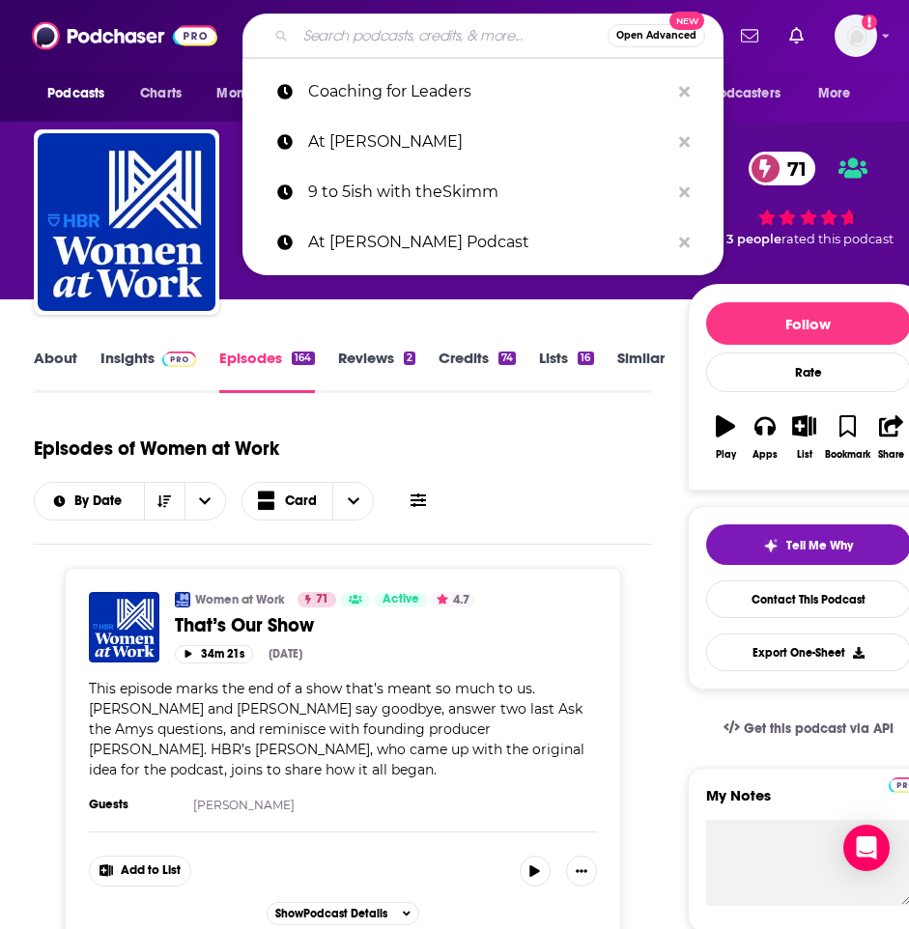
paste input "Future Women Leadership Series"
type input "Future Women Leadership Series"
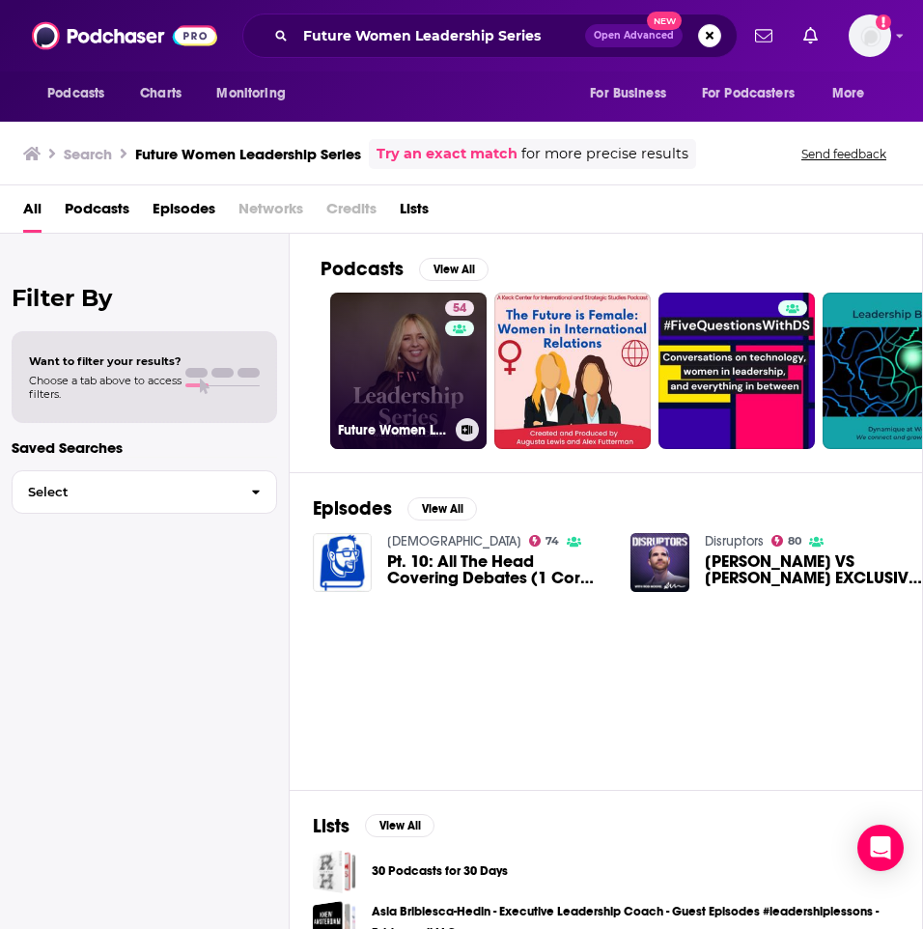
click at [405, 349] on link "54 Future Women Leadership Series" at bounding box center [408, 371] width 156 height 156
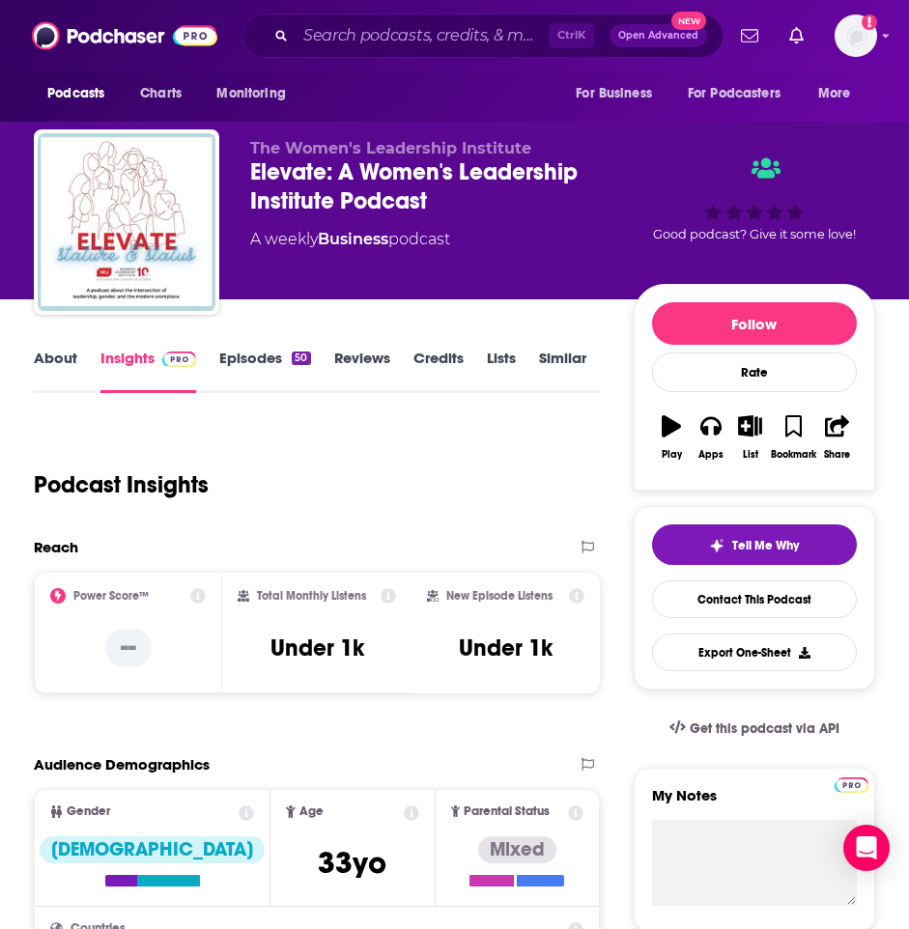
scroll to position [32, 0]
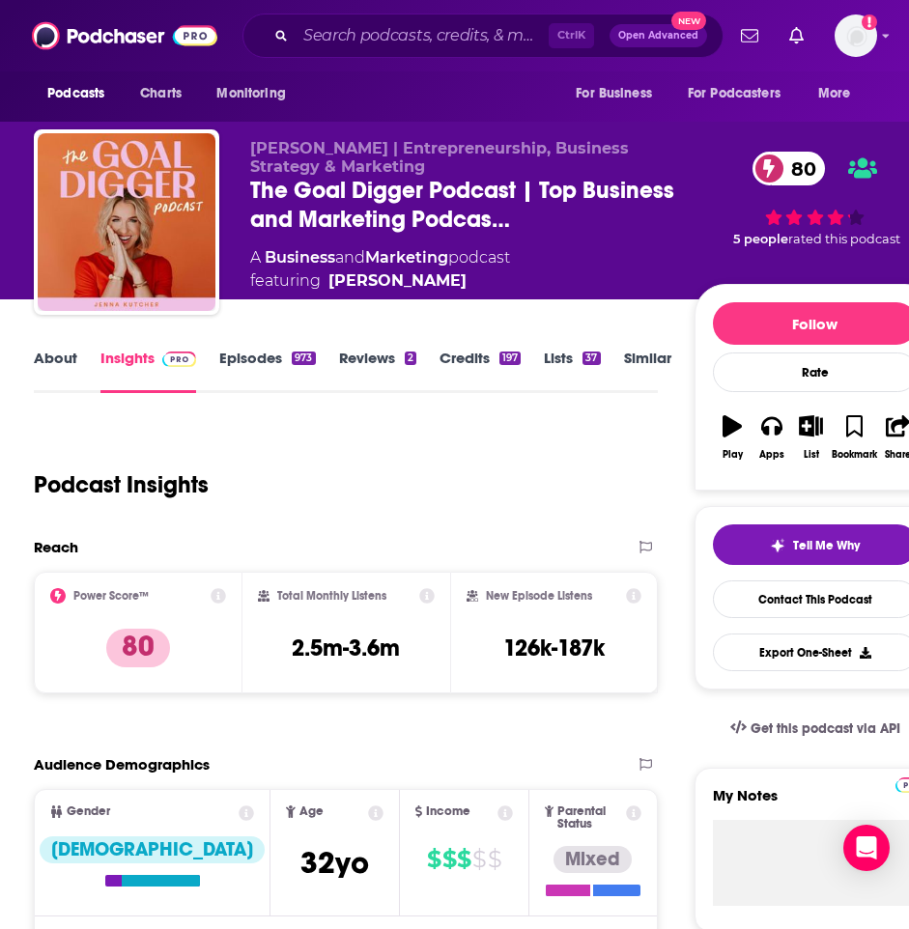
click at [60, 352] on link "About" at bounding box center [55, 371] width 43 height 44
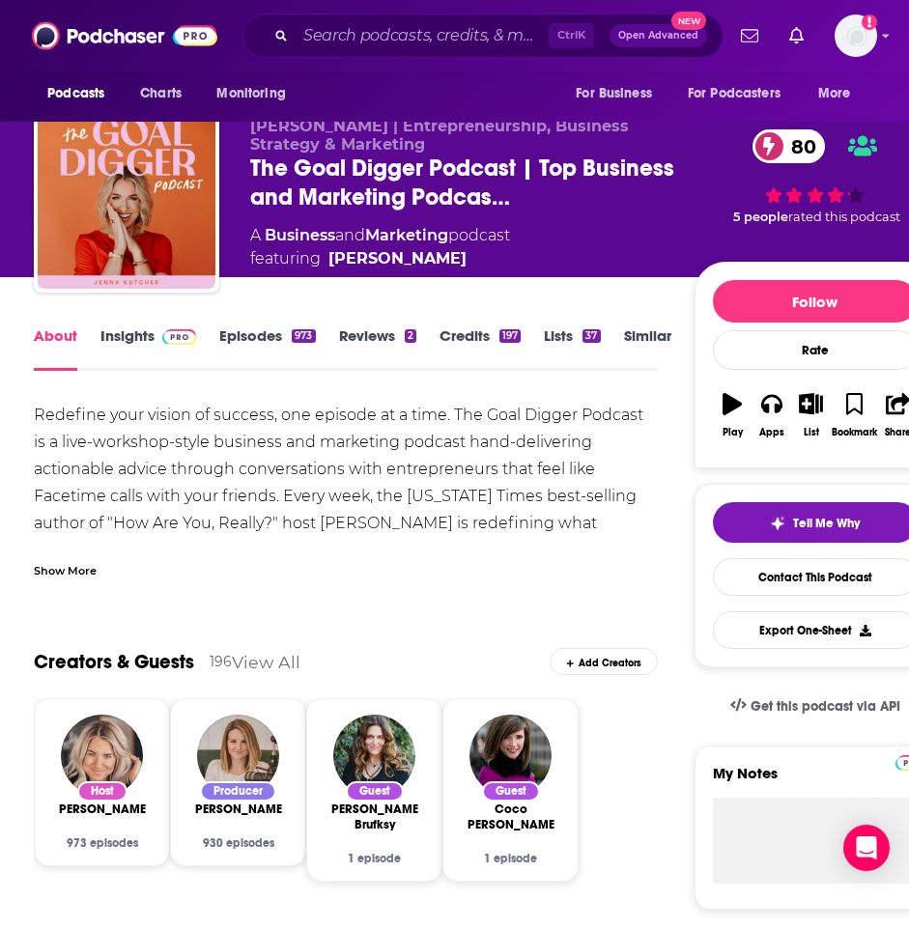
scroll to position [23, 0]
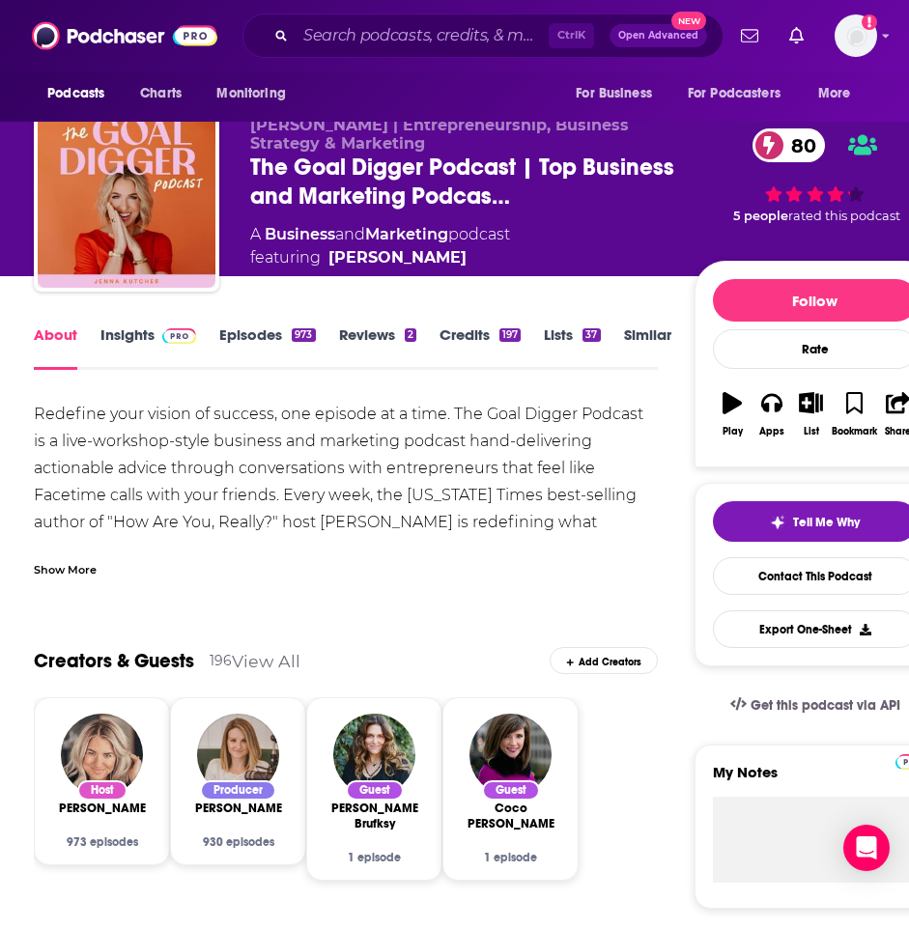
click at [58, 563] on div "Show More" at bounding box center [65, 568] width 63 height 18
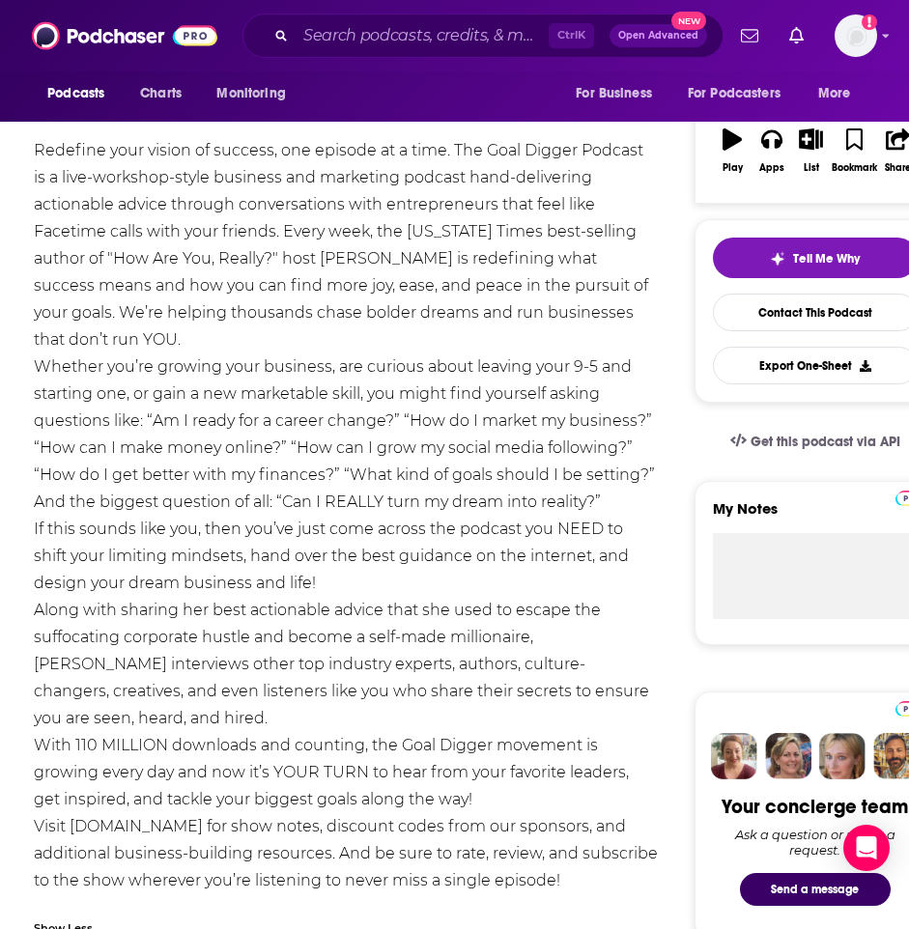
scroll to position [0, 0]
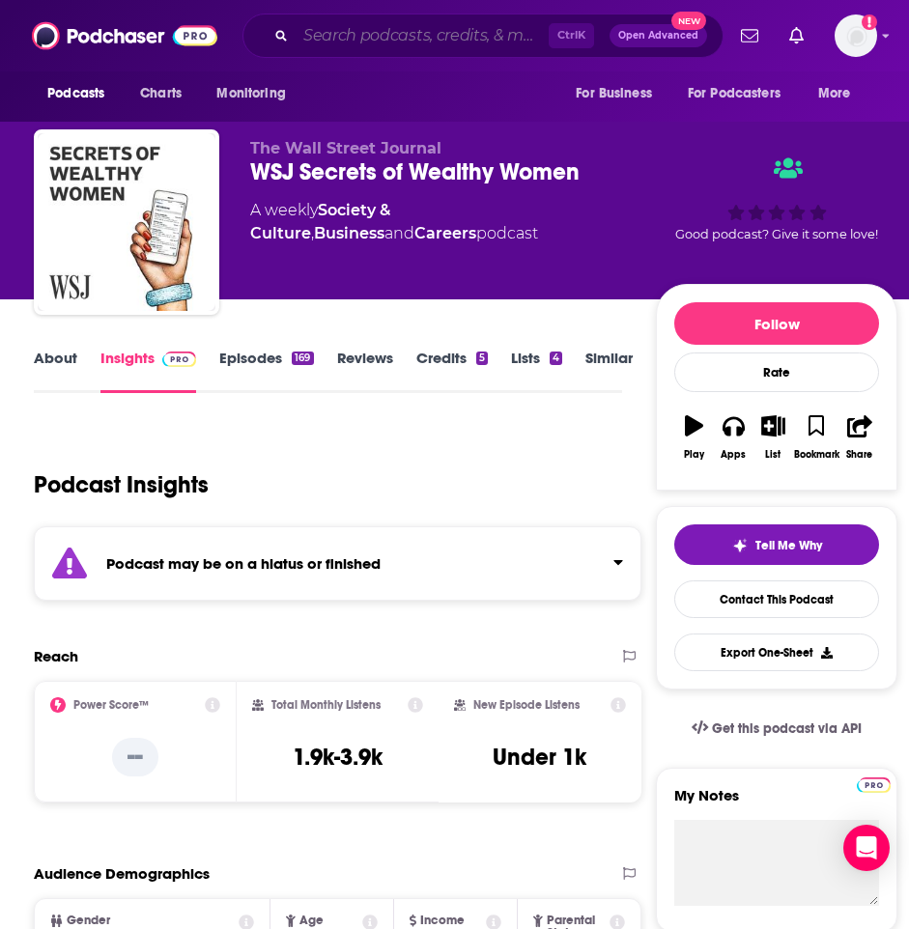
click at [327, 23] on input "Search podcasts, credits, & more..." at bounding box center [421, 35] width 253 height 31
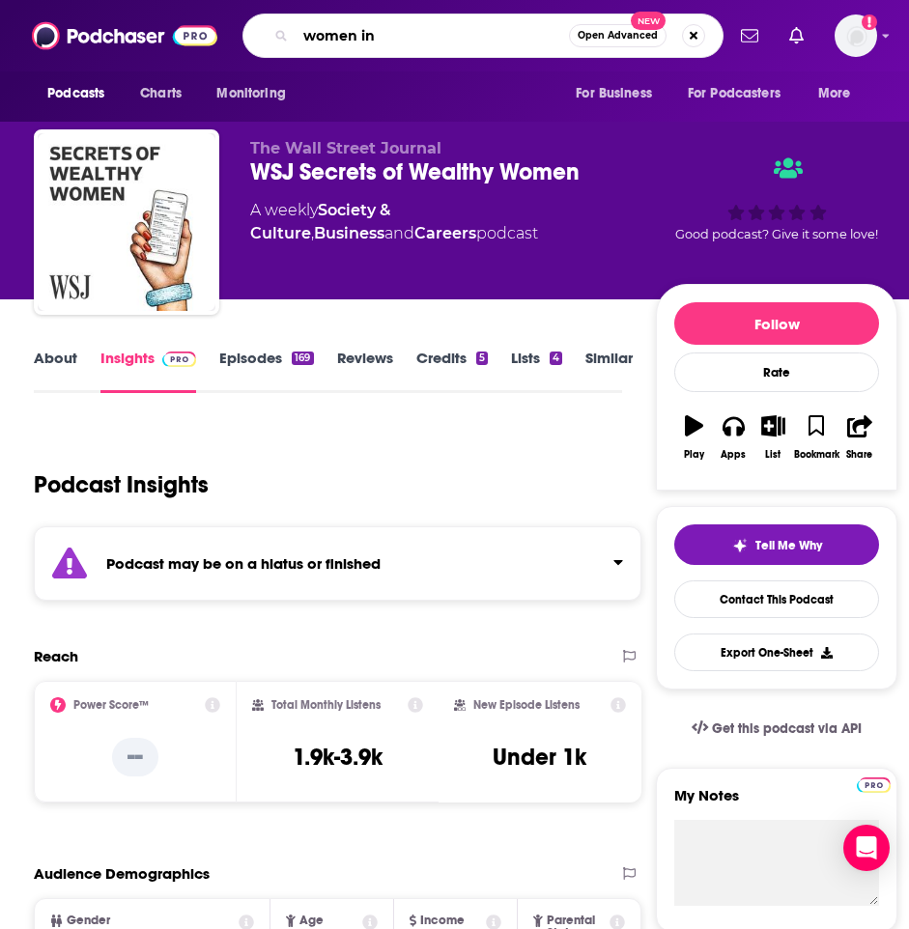
type input "women inc"
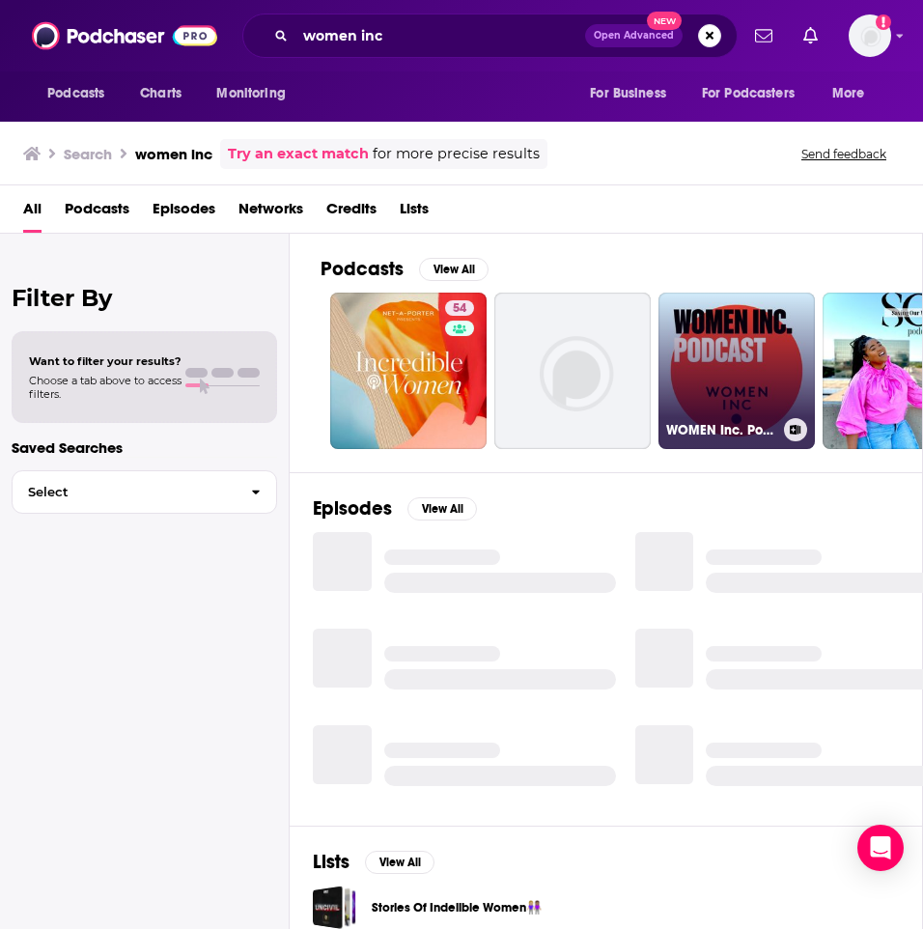
click at [716, 368] on link "WOMEN Inc. Podcast" at bounding box center [736, 371] width 156 height 156
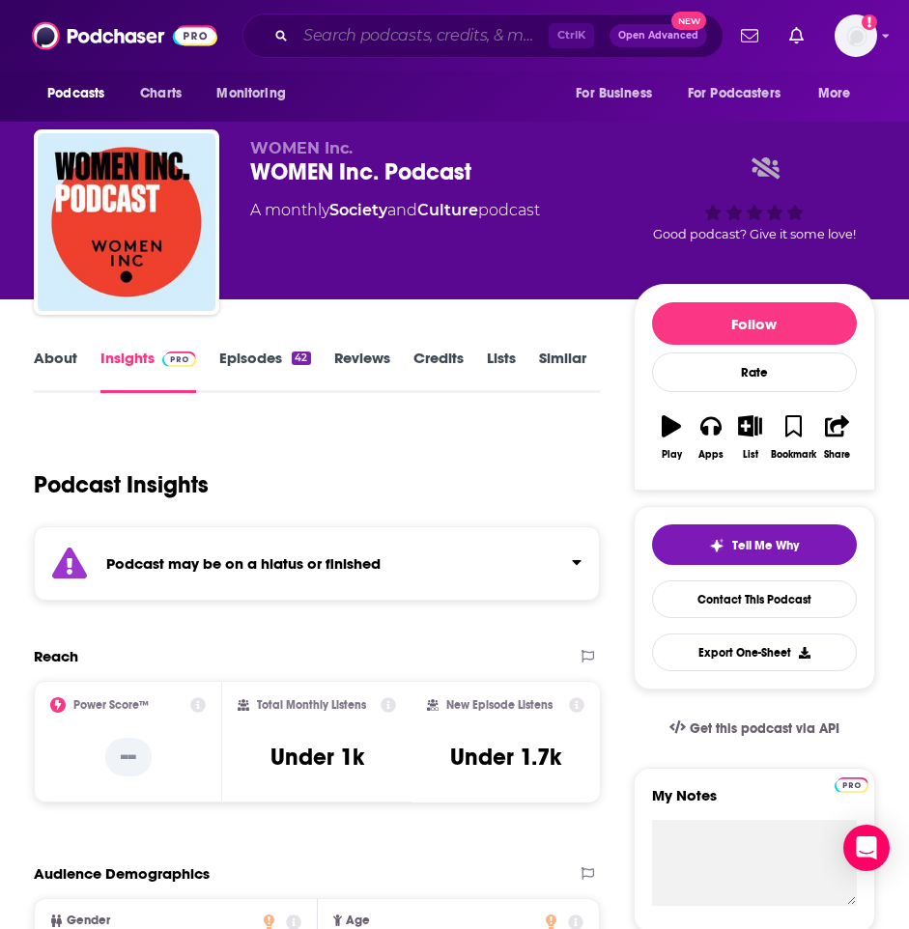
click at [355, 27] on input "Search podcasts, credits, & more..." at bounding box center [421, 35] width 253 height 31
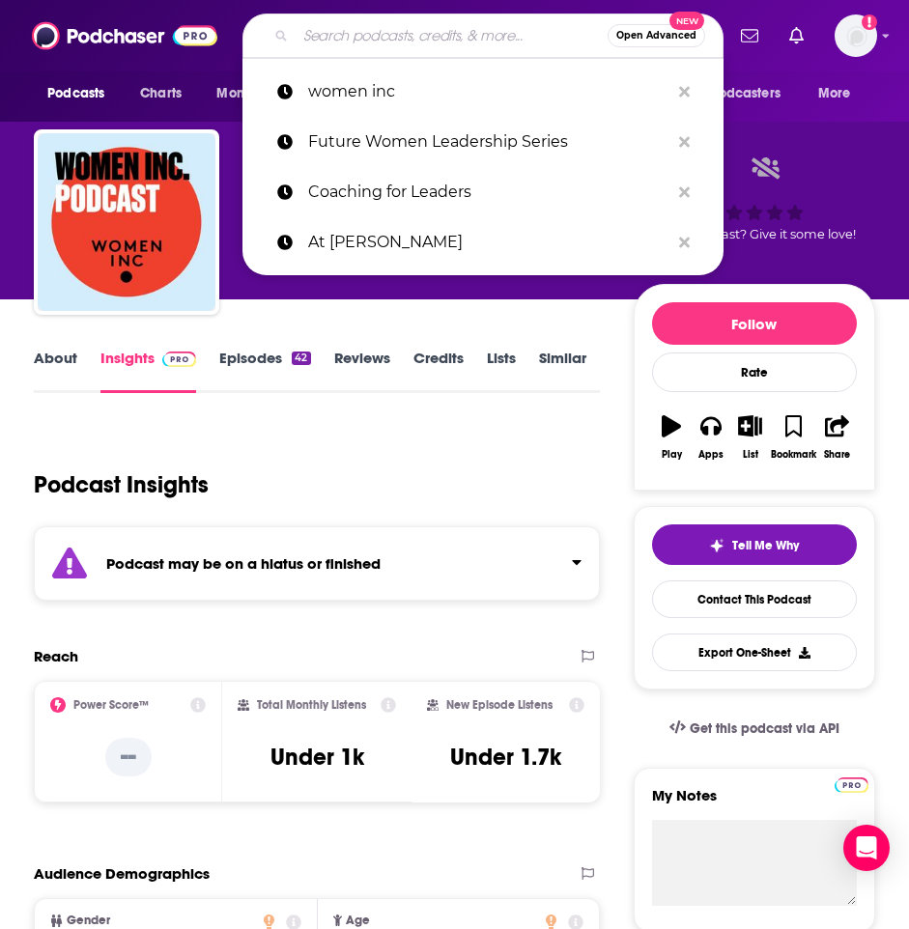
paste input "Masters in Business"
type input "Masters in Business"
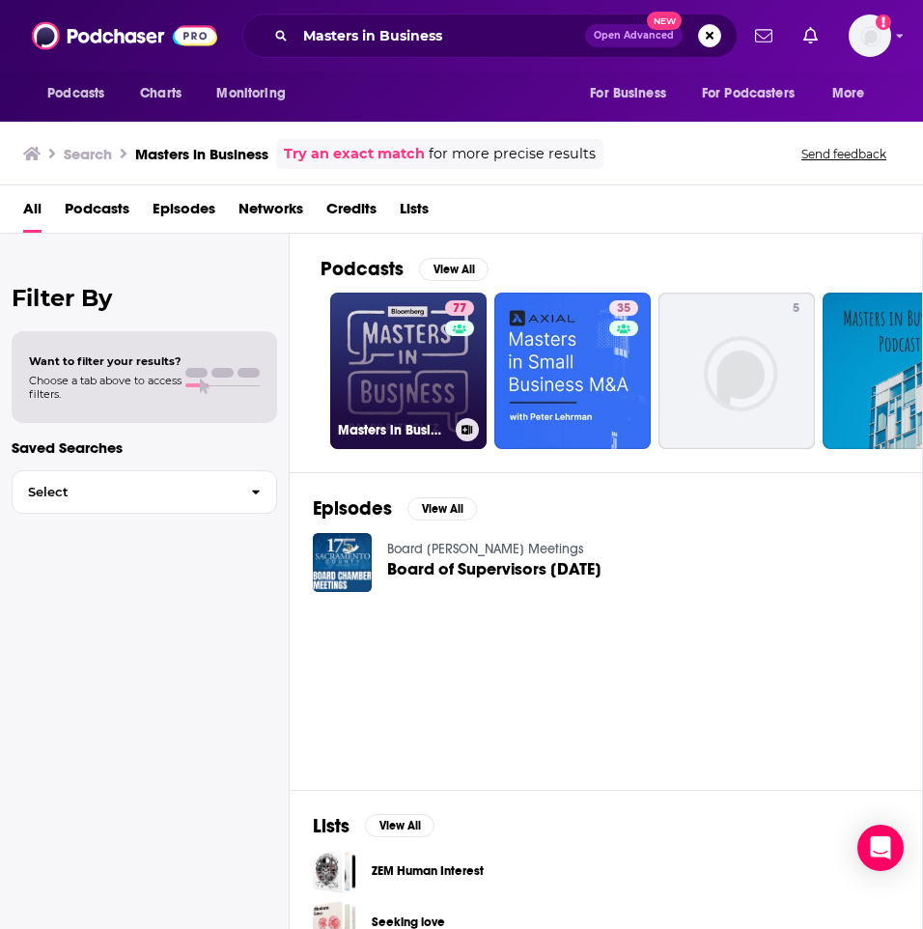
click at [383, 366] on link "77 Masters in Business" at bounding box center [408, 371] width 156 height 156
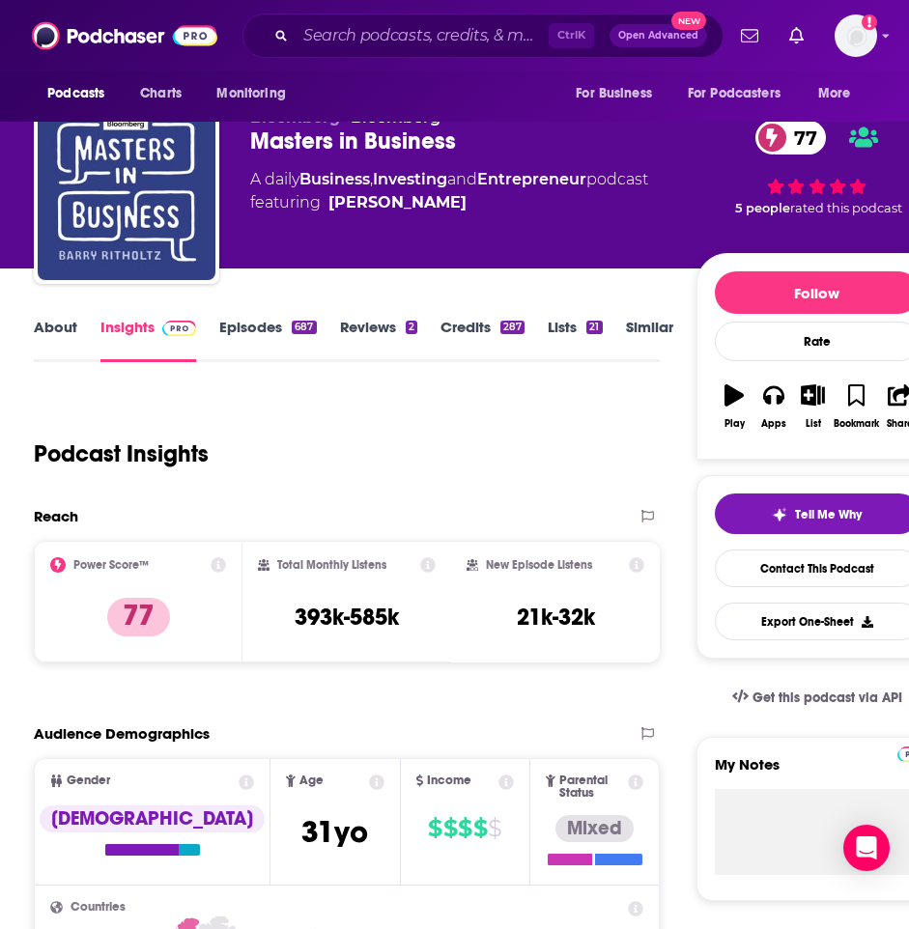
scroll to position [30, 0]
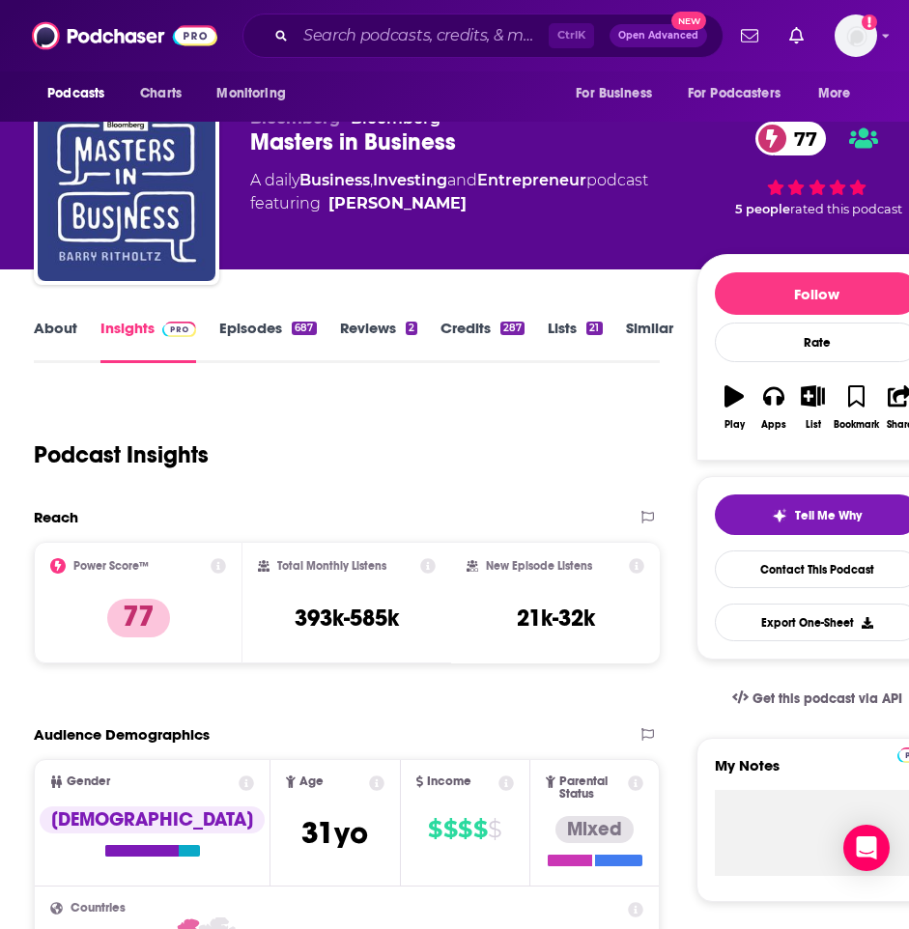
click at [244, 329] on link "Episodes 687" at bounding box center [267, 341] width 97 height 44
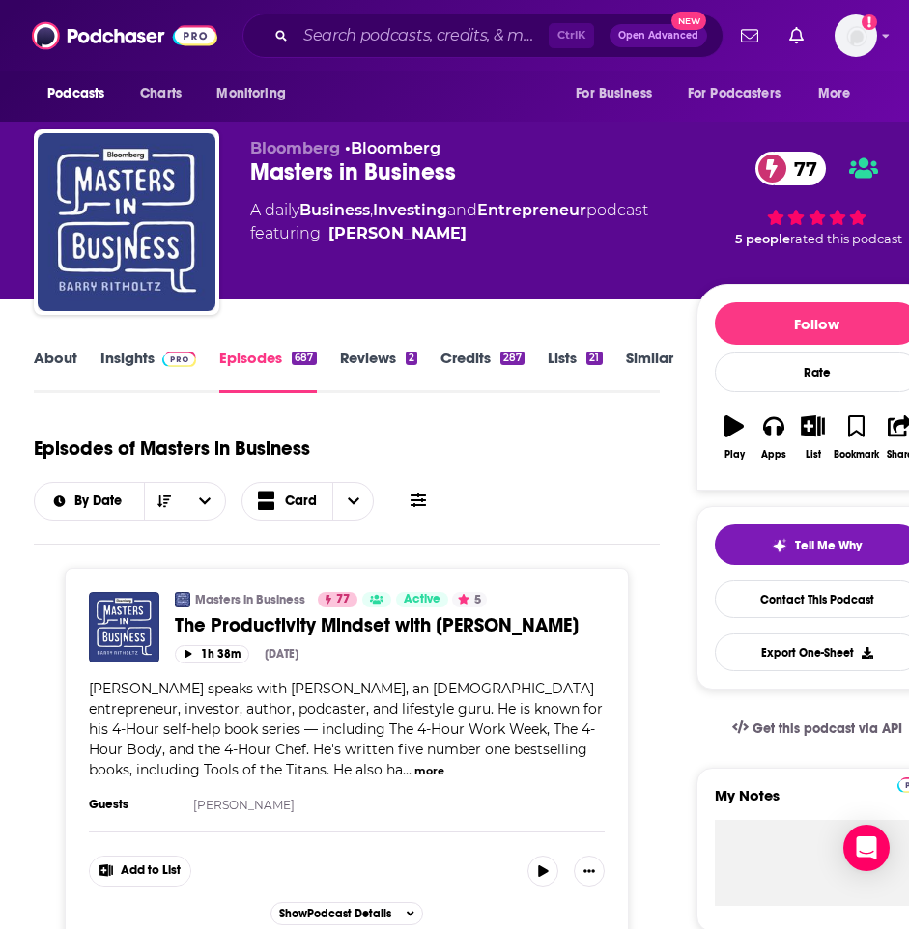
click at [34, 358] on link "About" at bounding box center [55, 371] width 43 height 44
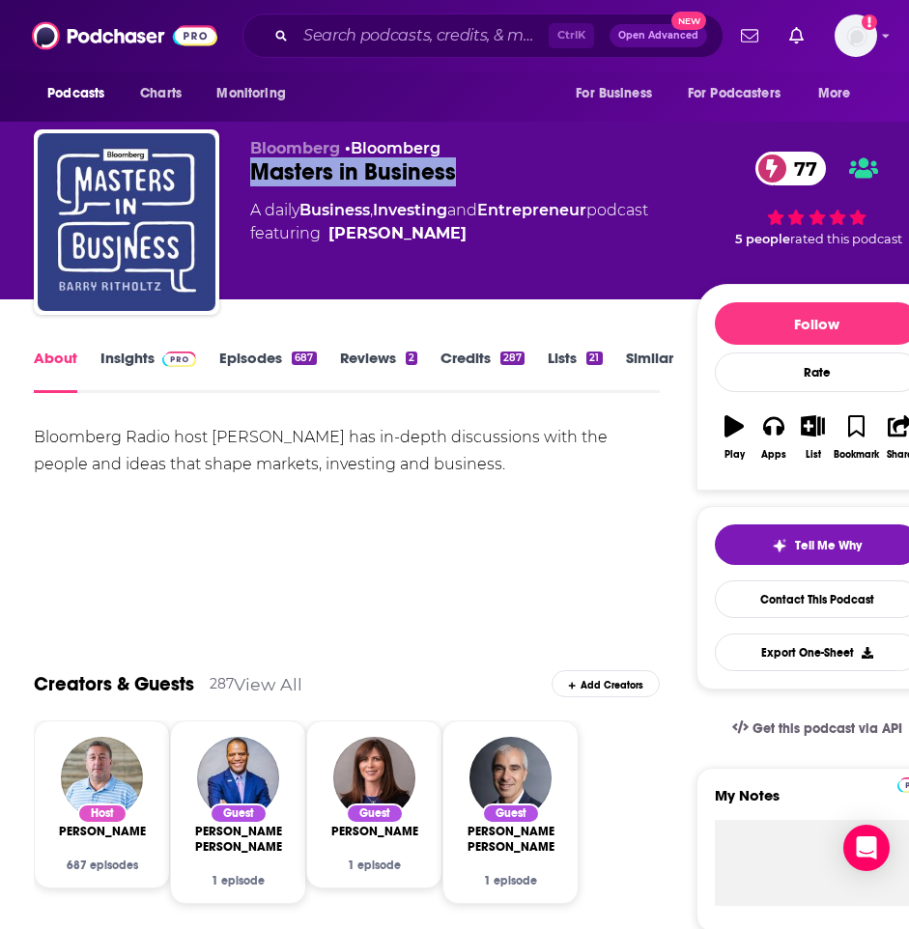
drag, startPoint x: 435, startPoint y: 174, endPoint x: 251, endPoint y: 161, distance: 184.8
click at [251, 161] on div "Masters in Business 77" at bounding box center [472, 171] width 445 height 29
copy h1 "Masters in Business"
drag, startPoint x: 373, startPoint y: 464, endPoint x: 28, endPoint y: 431, distance: 346.3
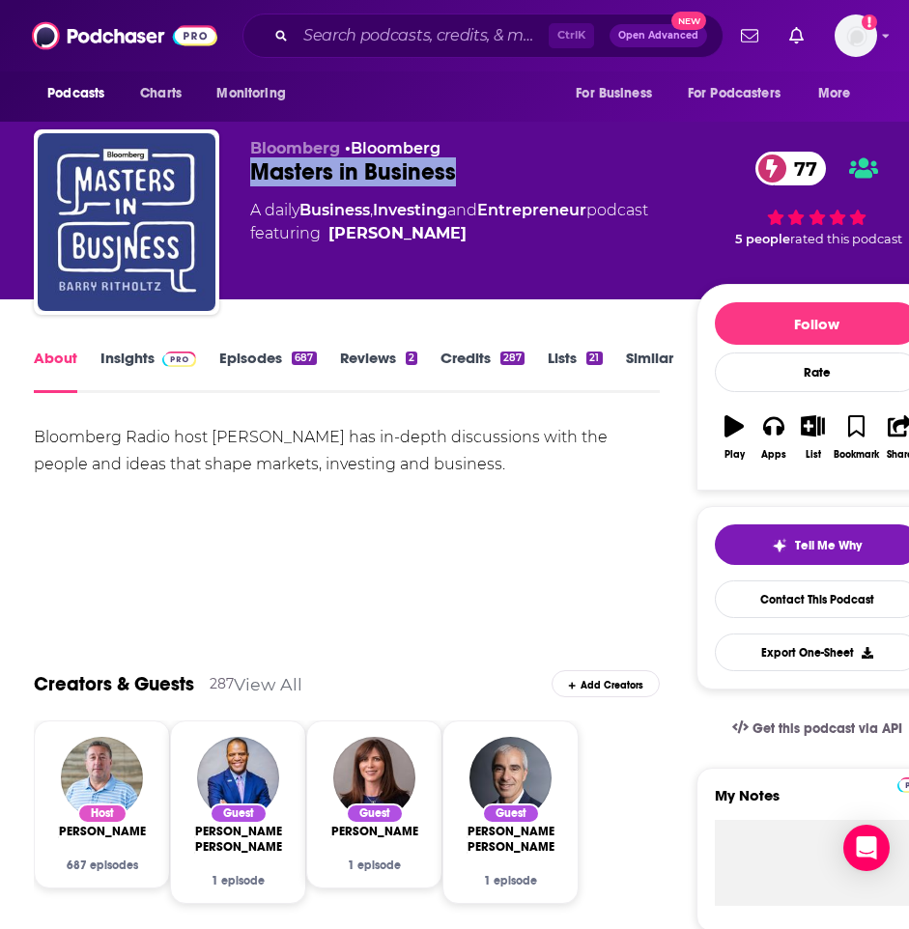
copy div "Bloomberg Radio host [PERSON_NAME] has in-depth discussions with the people and…"
click at [262, 579] on div "Show More" at bounding box center [347, 585] width 626 height 33
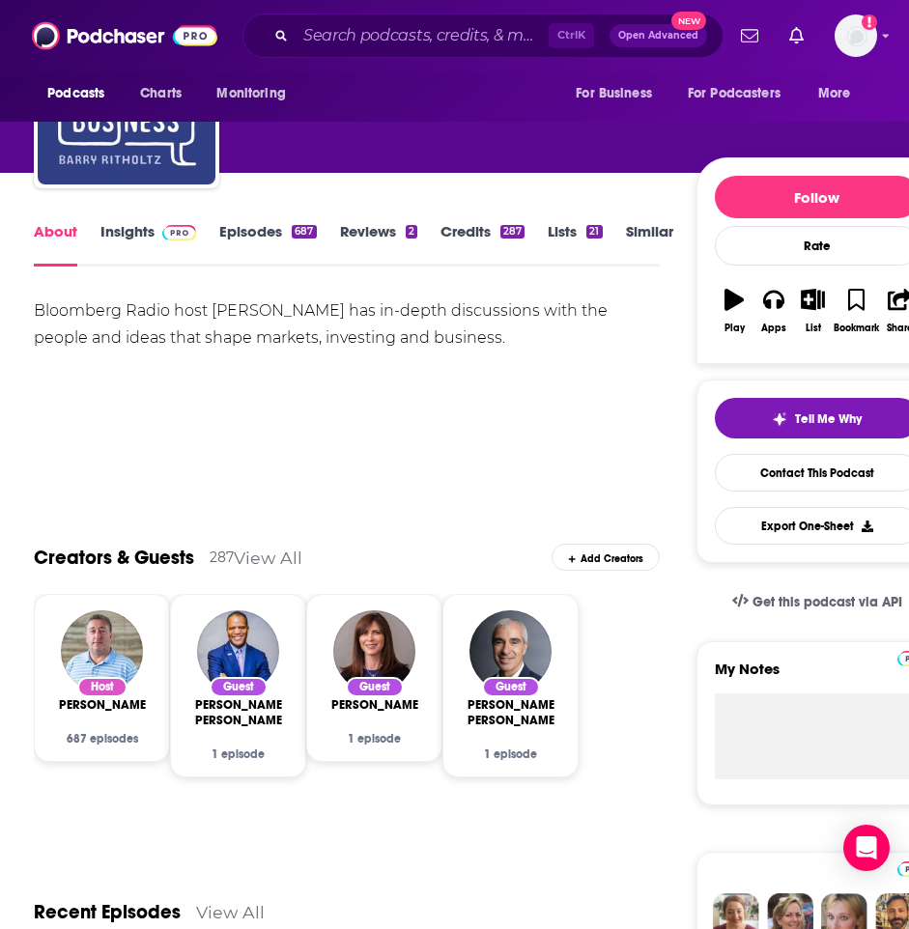
scroll to position [126, 0]
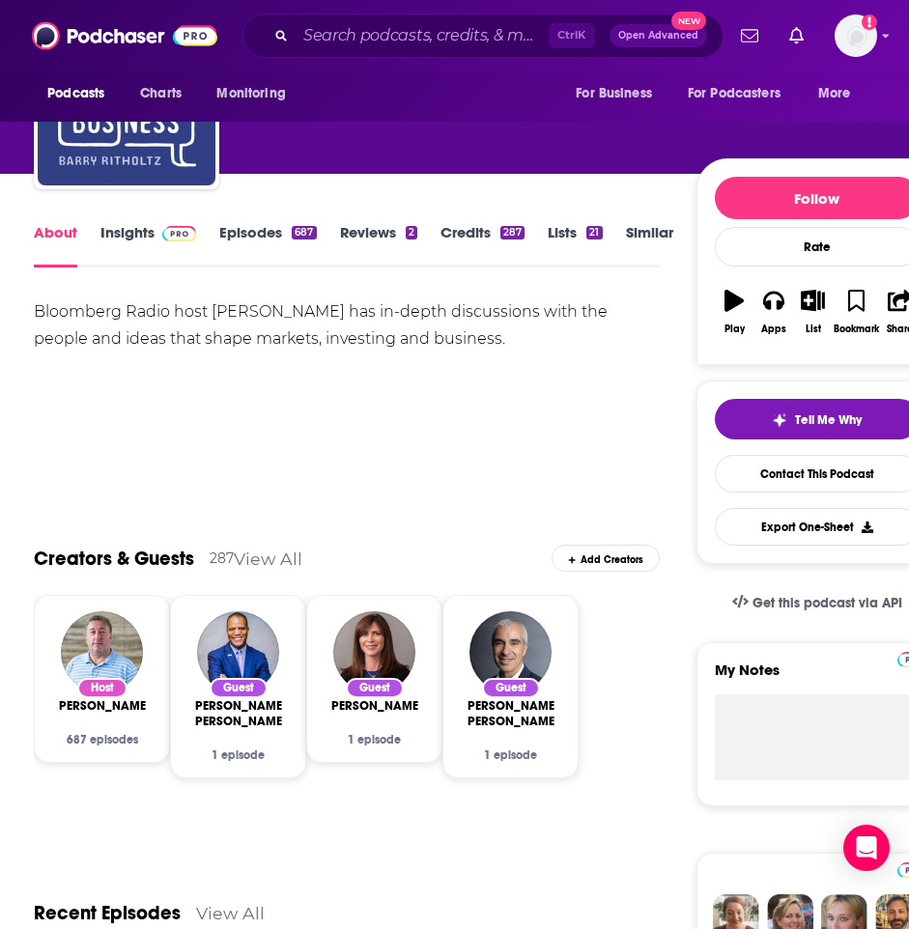
click at [120, 237] on link "Insights" at bounding box center [148, 245] width 96 height 44
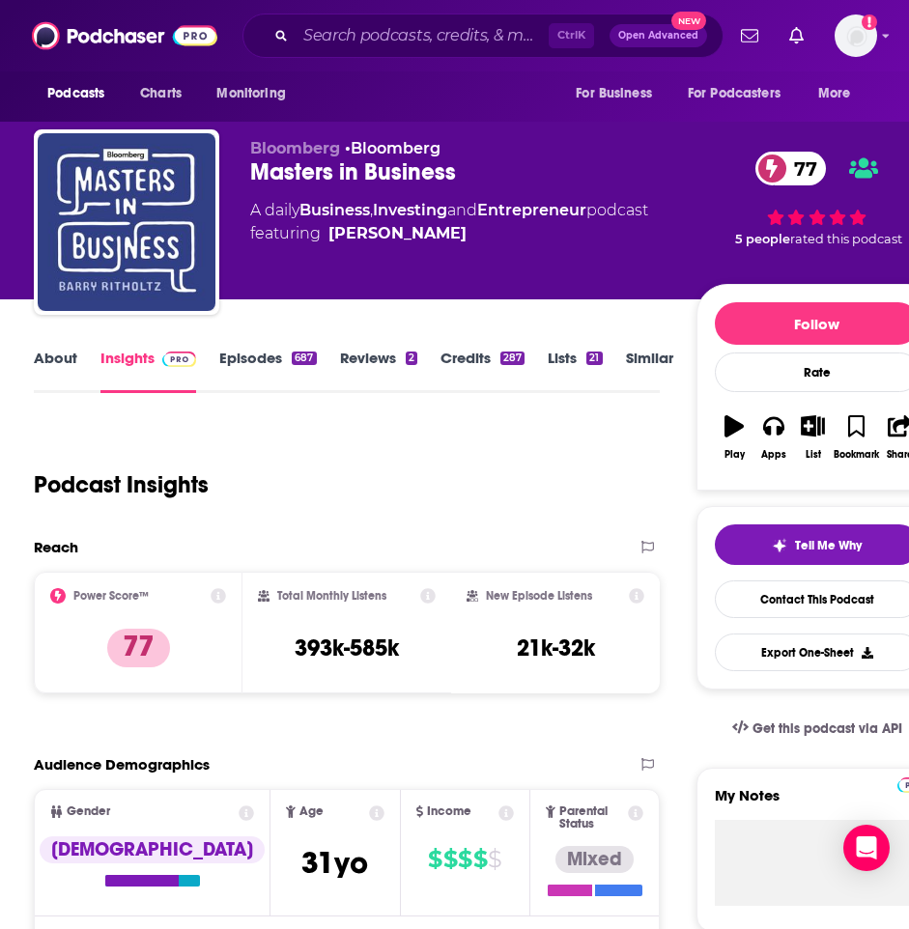
scroll to position [55, 0]
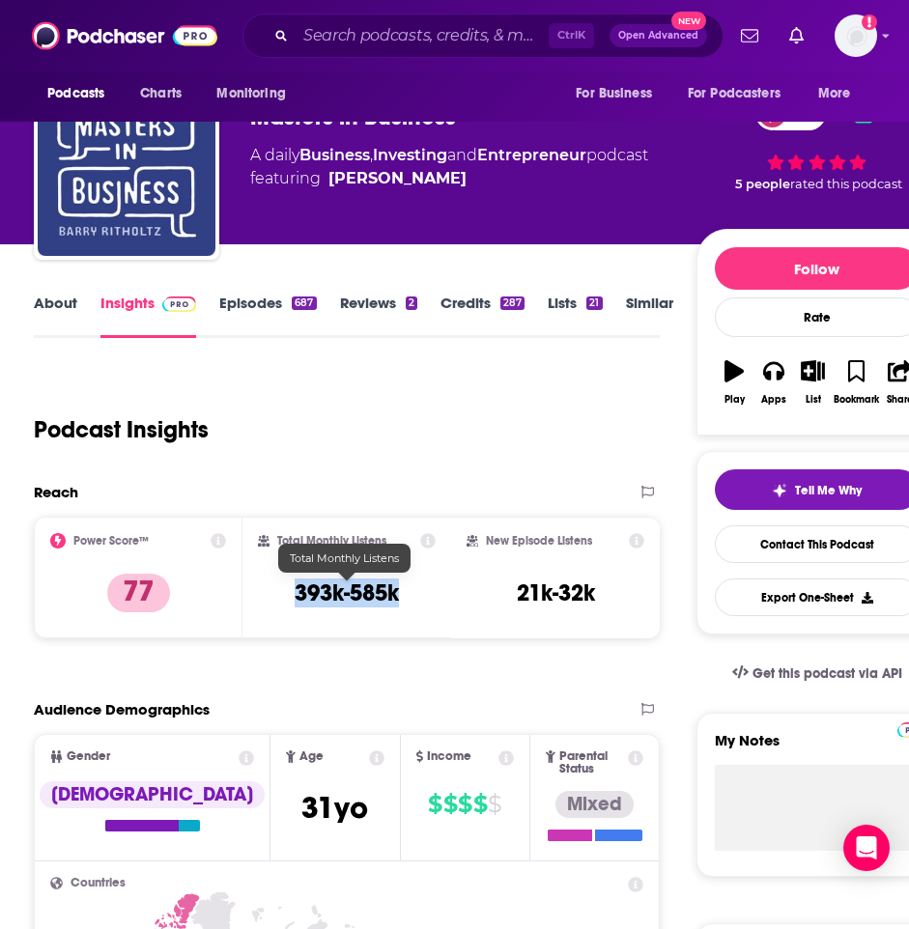
drag, startPoint x: 285, startPoint y: 595, endPoint x: 427, endPoint y: 599, distance: 142.0
click at [427, 599] on div "Total Monthly Listens 393k-585k" at bounding box center [347, 577] width 178 height 89
copy h3 "393k-585k"
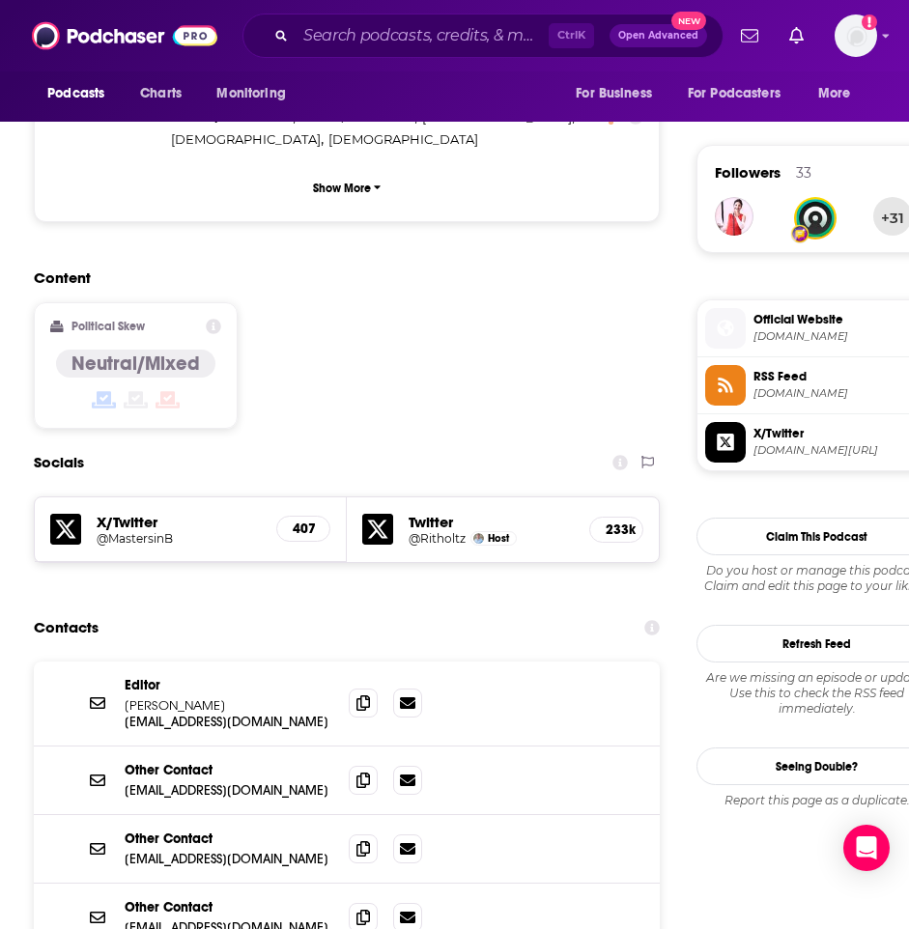
scroll to position [1413, 0]
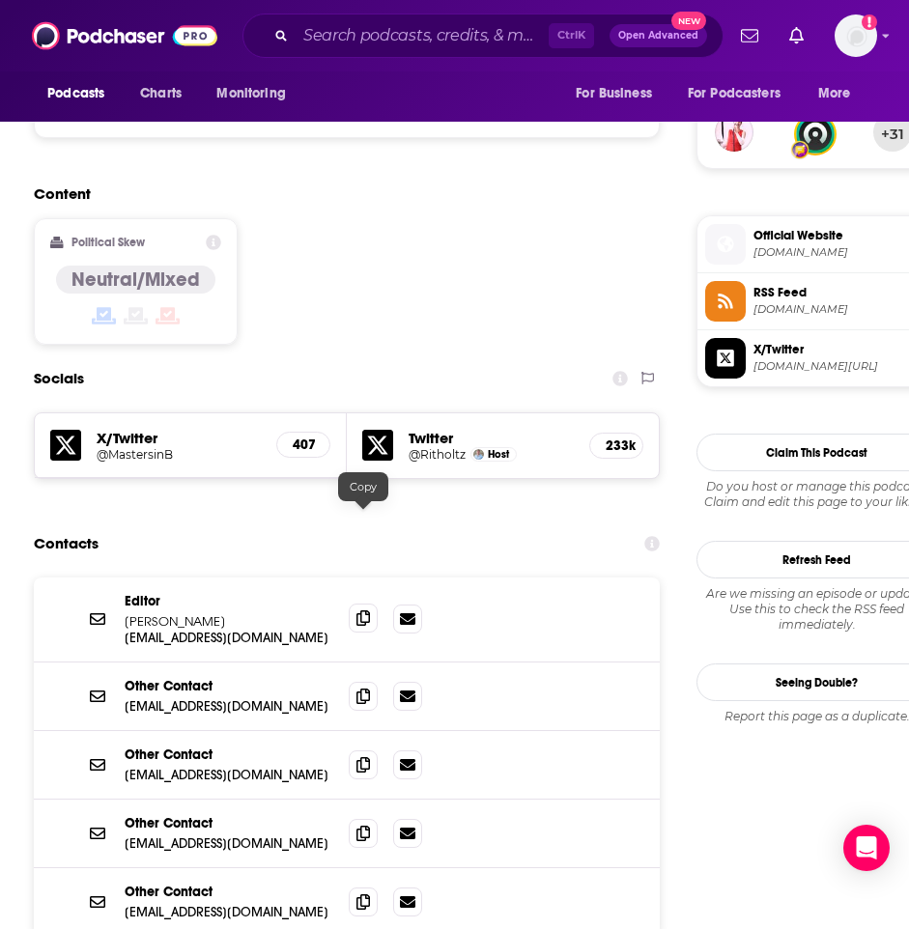
click at [355, 603] on span at bounding box center [363, 617] width 29 height 29
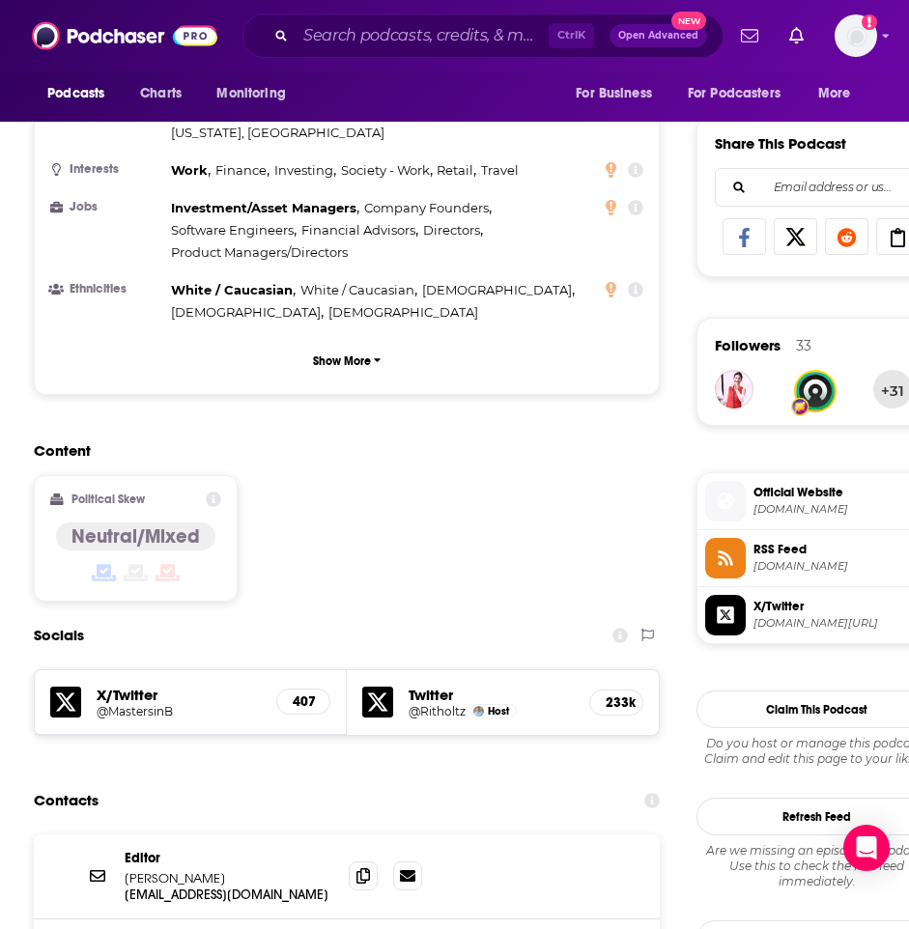
scroll to position [785, 0]
